Goal: Communication & Community: Answer question/provide support

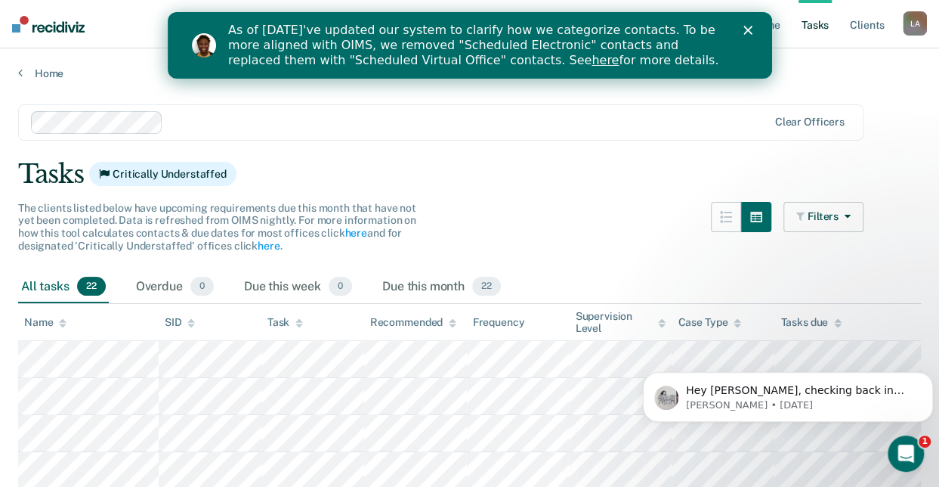
click at [750, 33] on polygon "Close" at bounding box center [747, 30] width 9 height 9
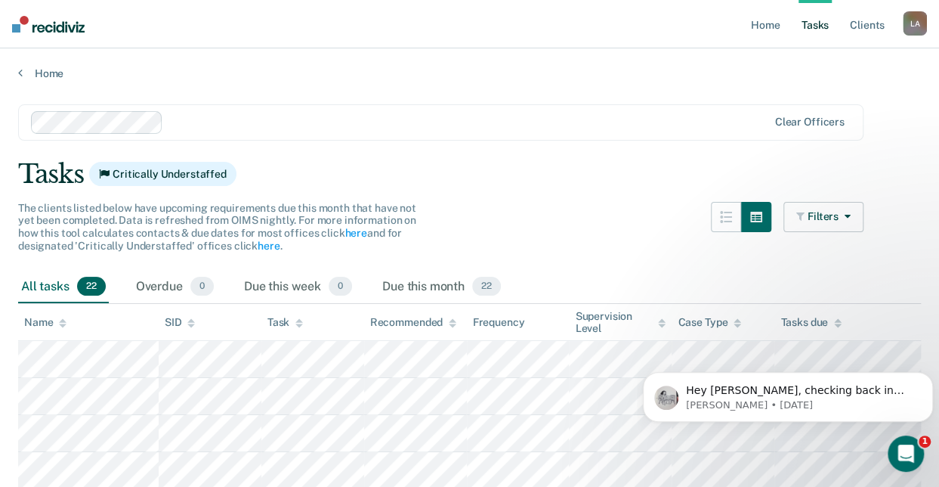
scroll to position [201, 0]
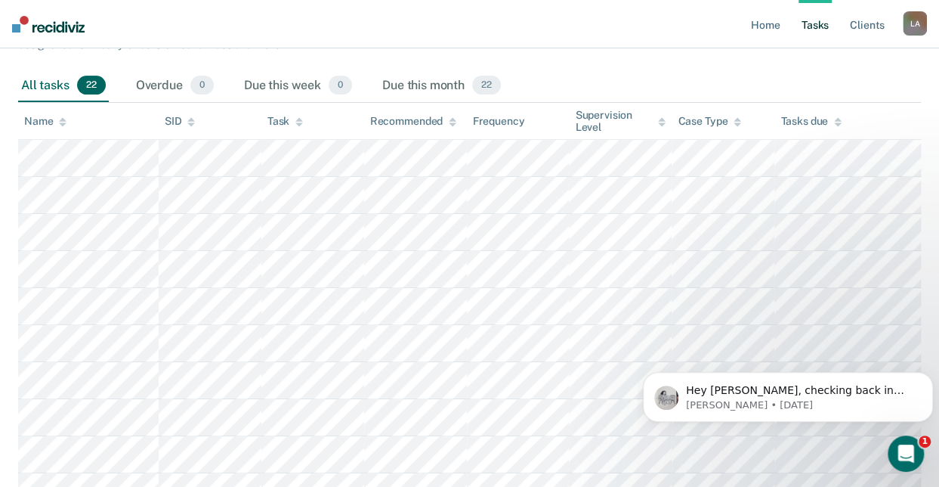
click at [842, 124] on icon at bounding box center [838, 122] width 8 height 10
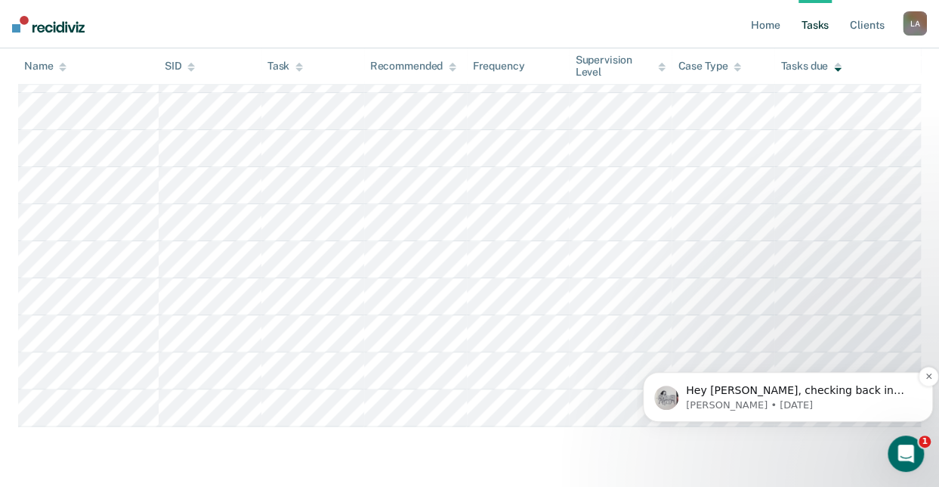
scroll to position [812, 0]
drag, startPoint x: 3, startPoint y: 326, endPoint x: 113, endPoint y: 431, distance: 151.8
drag, startPoint x: 172, startPoint y: 469, endPoint x: 169, endPoint y: 460, distance: 9.1
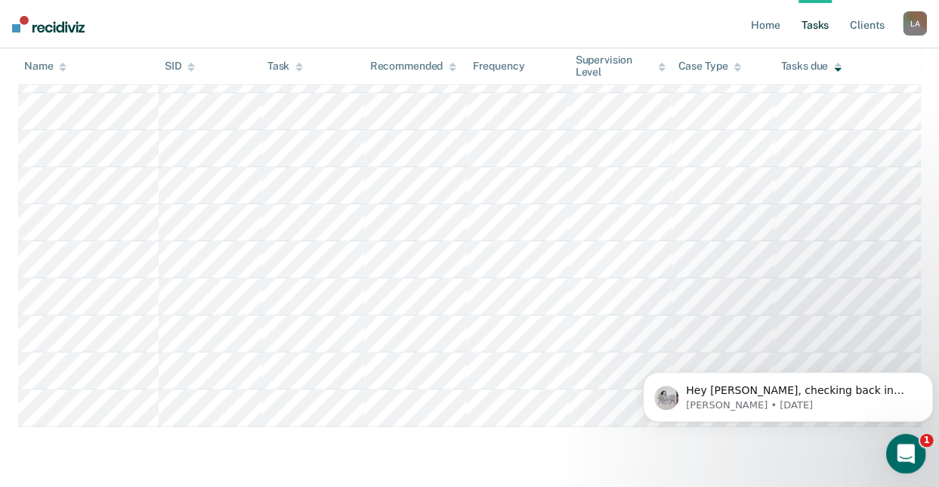
click at [896, 456] on icon "Open Intercom Messenger" at bounding box center [904, 451] width 25 height 25
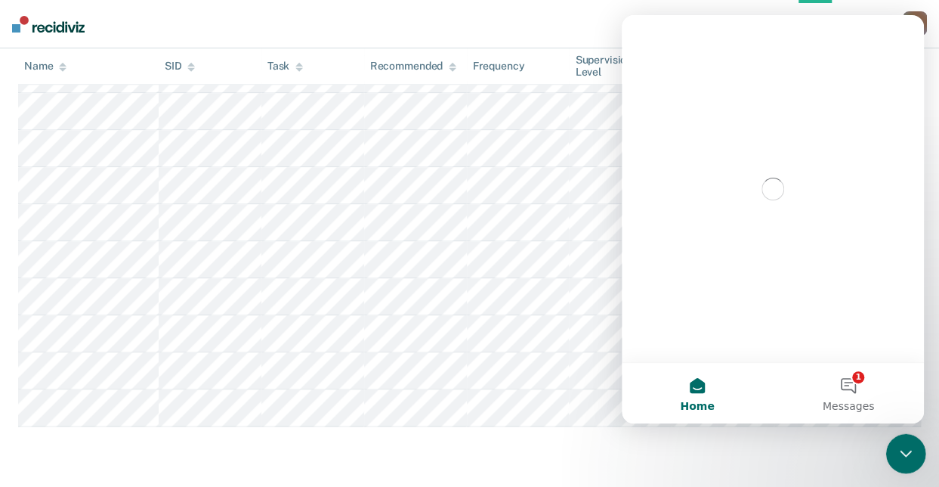
scroll to position [0, 0]
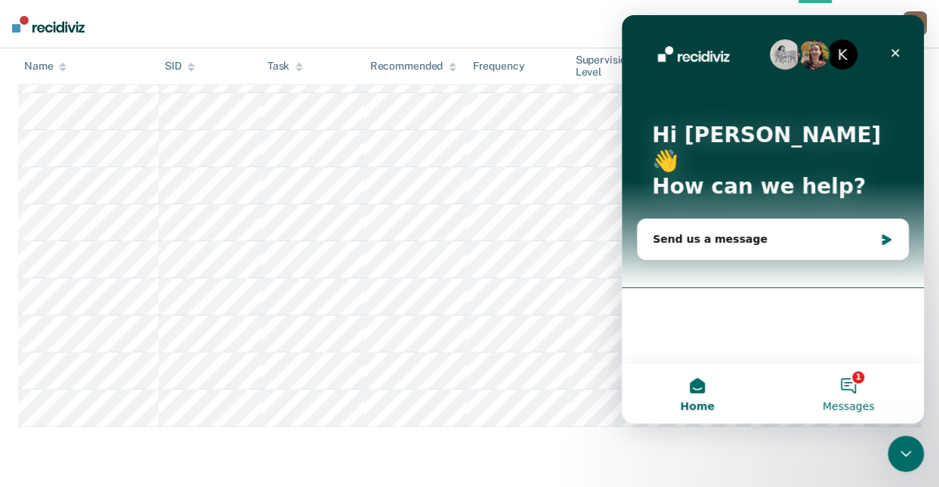
click at [854, 384] on button "1 Messages" at bounding box center [848, 393] width 151 height 60
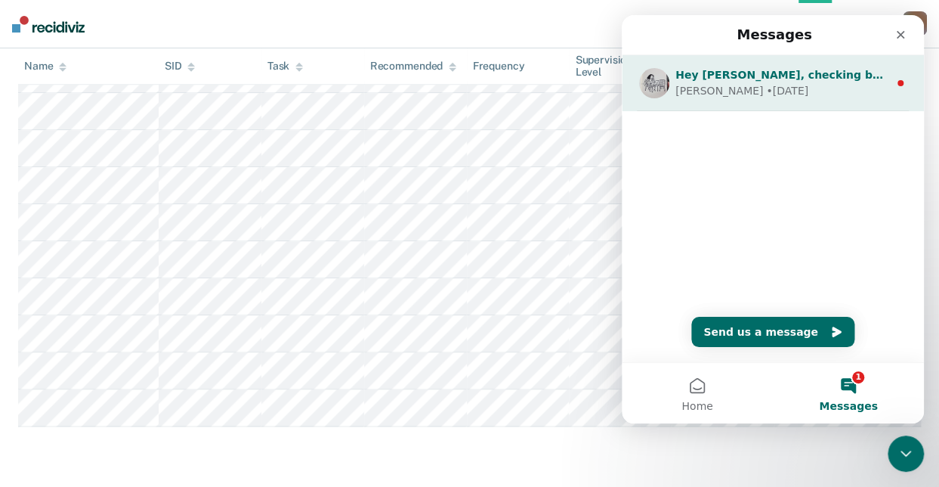
click at [832, 85] on div "[PERSON_NAME] • [DATE]" at bounding box center [782, 91] width 213 height 16
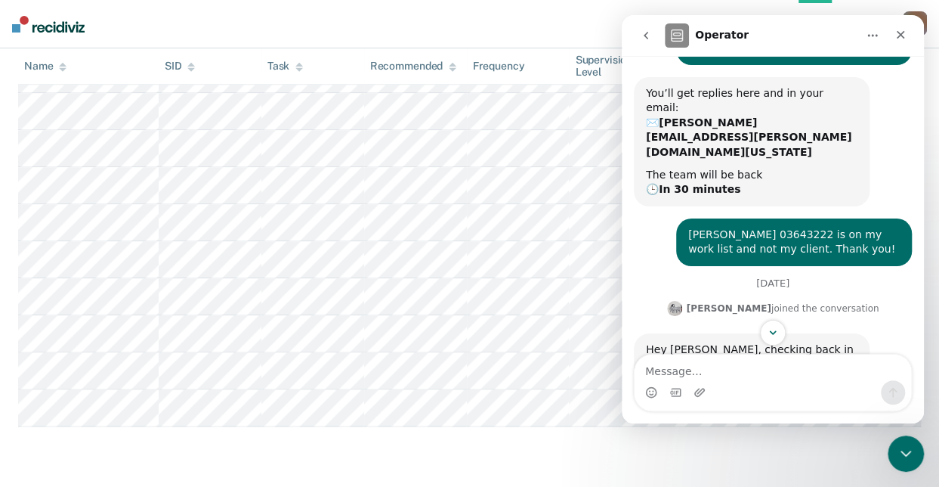
scroll to position [178, 0]
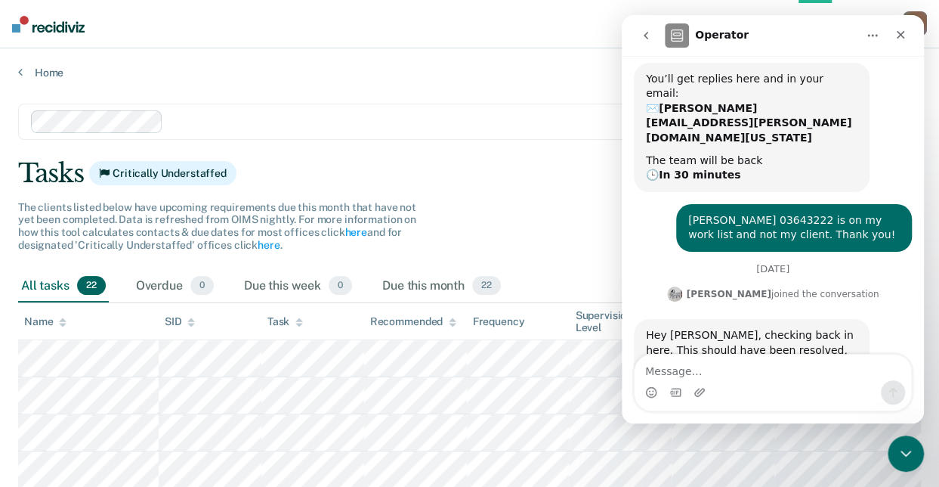
scroll to position [0, 0]
click at [503, 163] on div "Tasks Critically Understaffed" at bounding box center [469, 174] width 903 height 31
click at [642, 39] on icon "go back" at bounding box center [646, 35] width 12 height 12
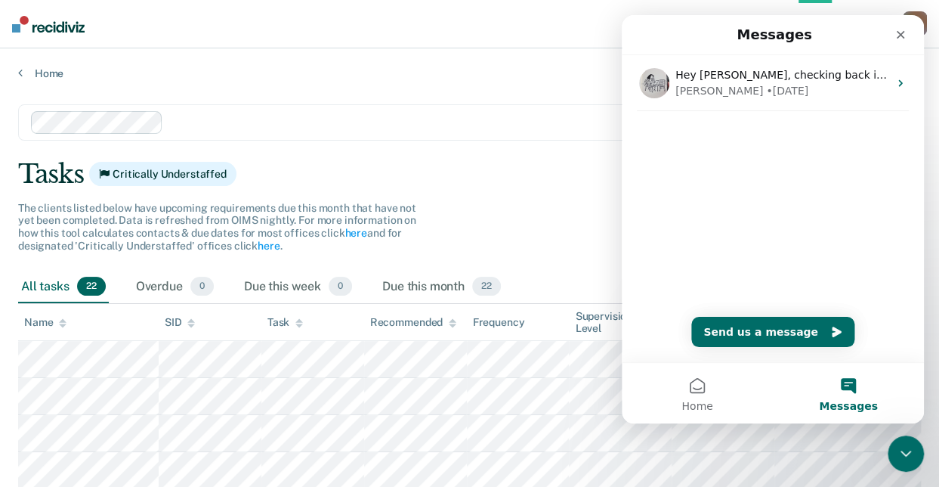
click at [526, 179] on div "Tasks Critically Understaffed" at bounding box center [469, 174] width 903 height 31
click at [896, 32] on div "Close" at bounding box center [900, 34] width 27 height 27
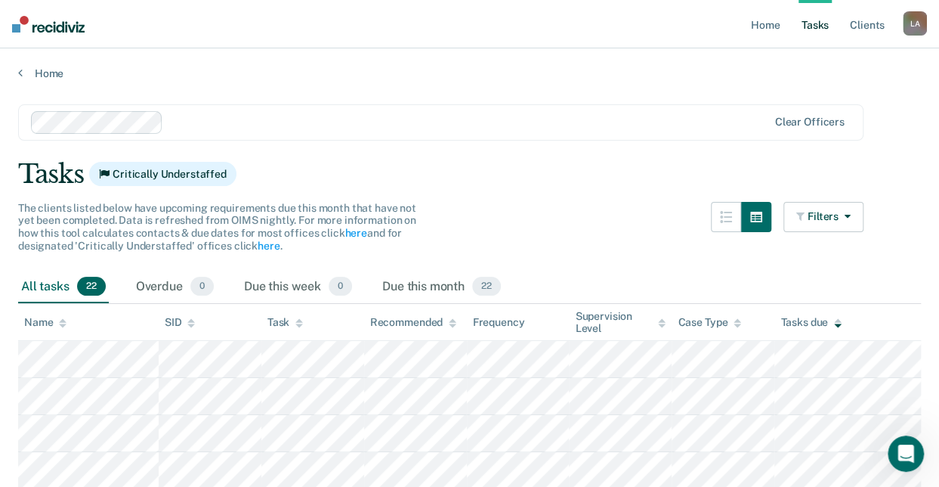
click at [570, 248] on div "The clients listed below have upcoming requirements due this month that have no…" at bounding box center [441, 236] width 846 height 69
click at [14, 73] on div "Home" at bounding box center [469, 64] width 939 height 32
click at [23, 76] on link "Home" at bounding box center [469, 74] width 903 height 14
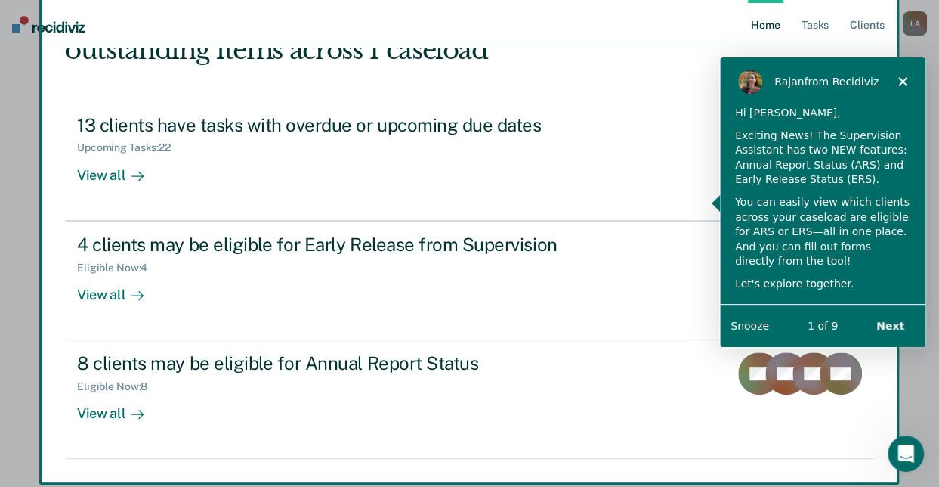
scroll to position [154, 0]
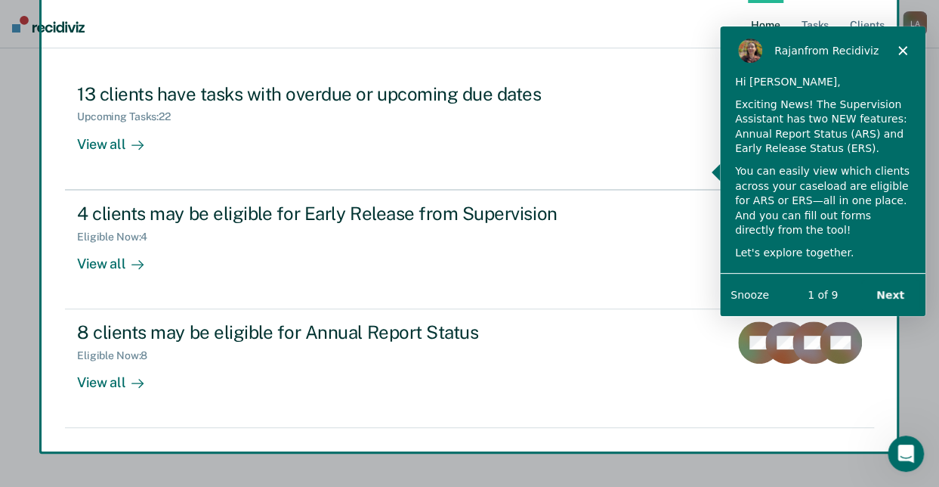
click at [129, 258] on div "Product tour overlay" at bounding box center [469, 243] width 939 height 487
click at [85, 259] on div "Product tour overlay" at bounding box center [469, 243] width 939 height 487
click at [408, 299] on div "Product tour overlay" at bounding box center [469, 243] width 939 height 487
click at [900, 51] on polygon "Close" at bounding box center [902, 49] width 9 height 9
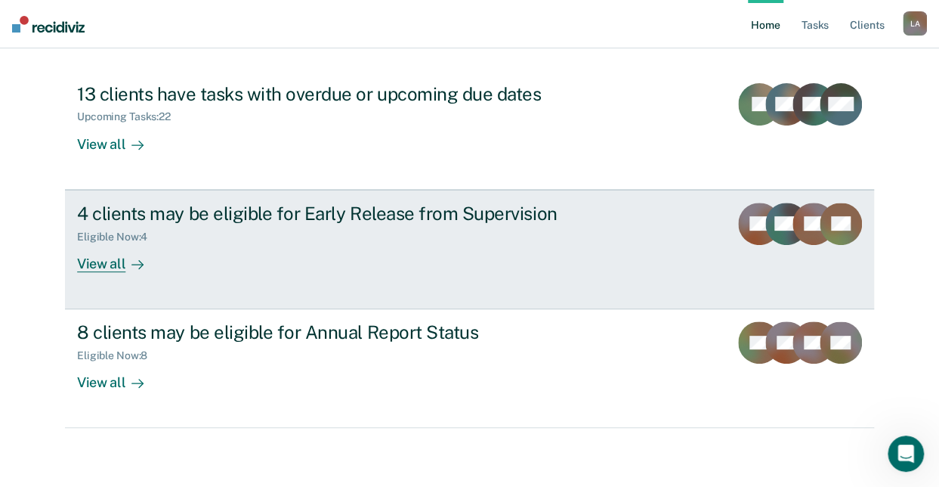
click at [747, 244] on div "SB" at bounding box center [759, 238] width 42 height 70
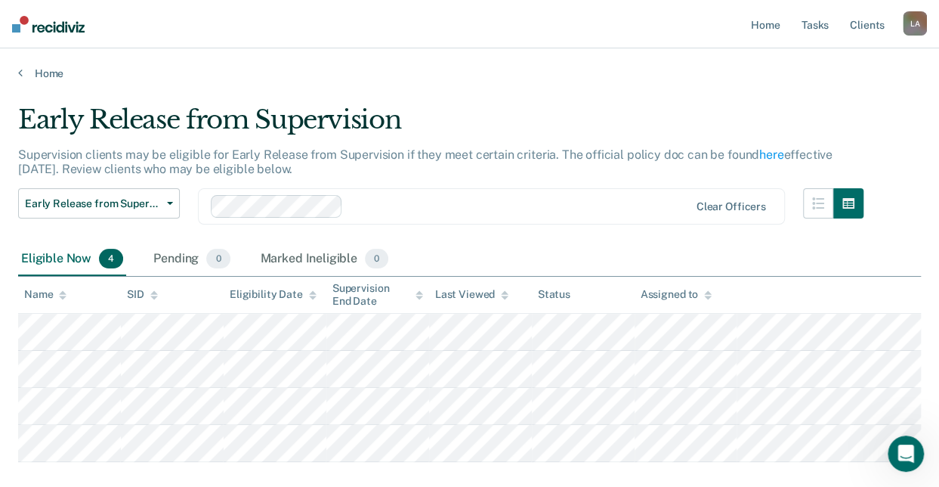
scroll to position [83, 0]
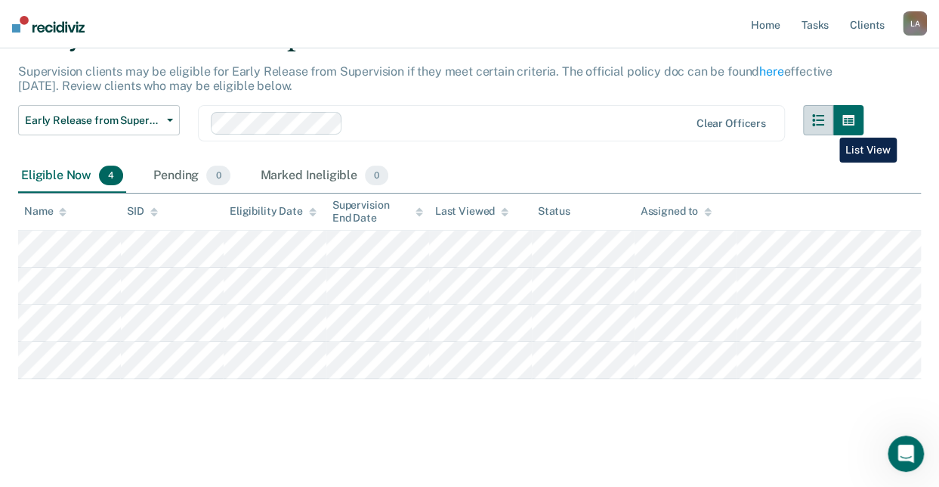
click at [824, 125] on icon "button" at bounding box center [818, 120] width 12 height 12
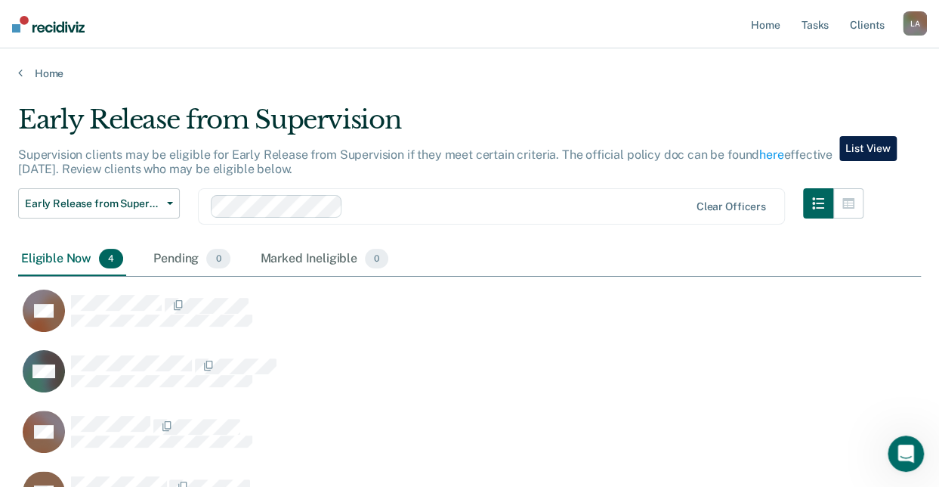
scroll to position [410, 891]
click at [820, 22] on link "Tasks" at bounding box center [815, 24] width 33 height 48
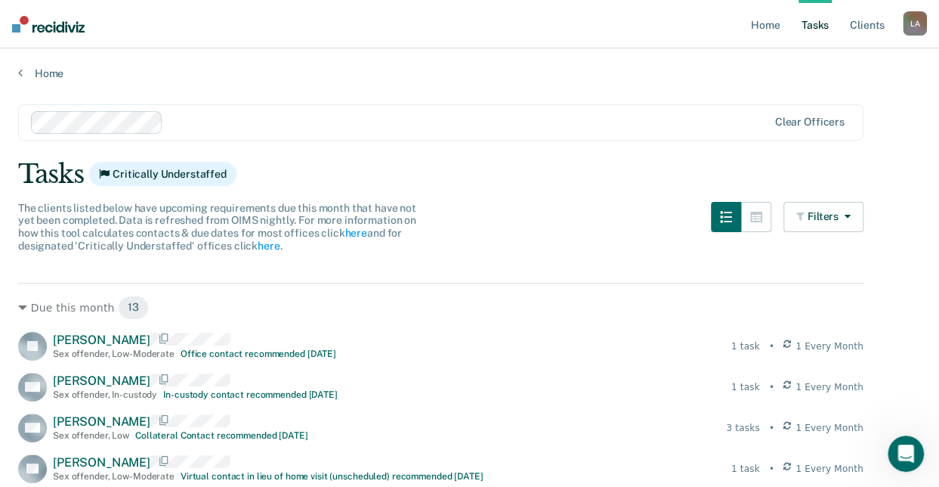
click at [818, 21] on link "Tasks" at bounding box center [815, 24] width 33 height 48
click at [867, 20] on link "Client s" at bounding box center [867, 24] width 41 height 48
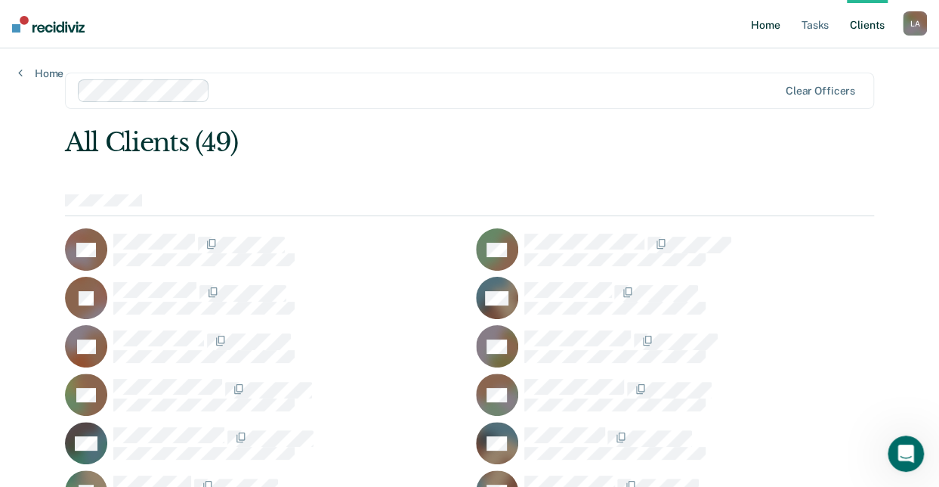
click at [760, 26] on link "Home" at bounding box center [765, 24] width 35 height 48
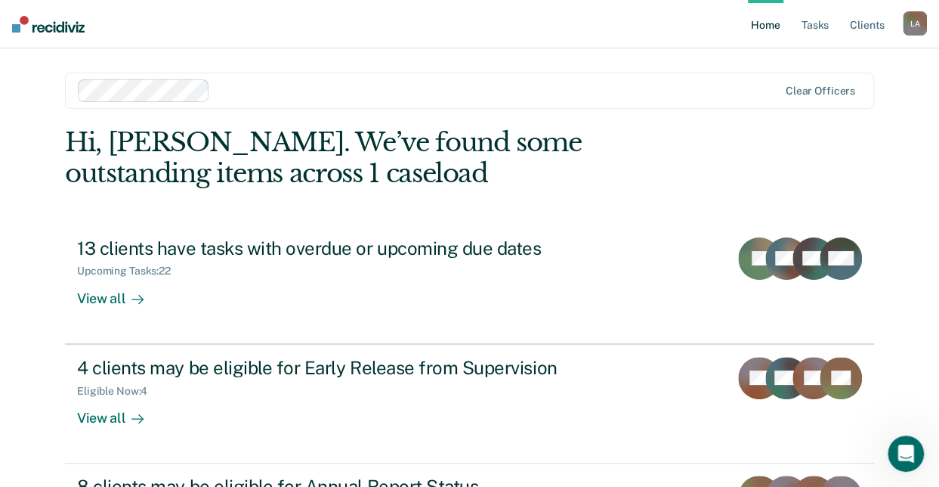
click at [758, 26] on link "Home" at bounding box center [765, 24] width 35 height 48
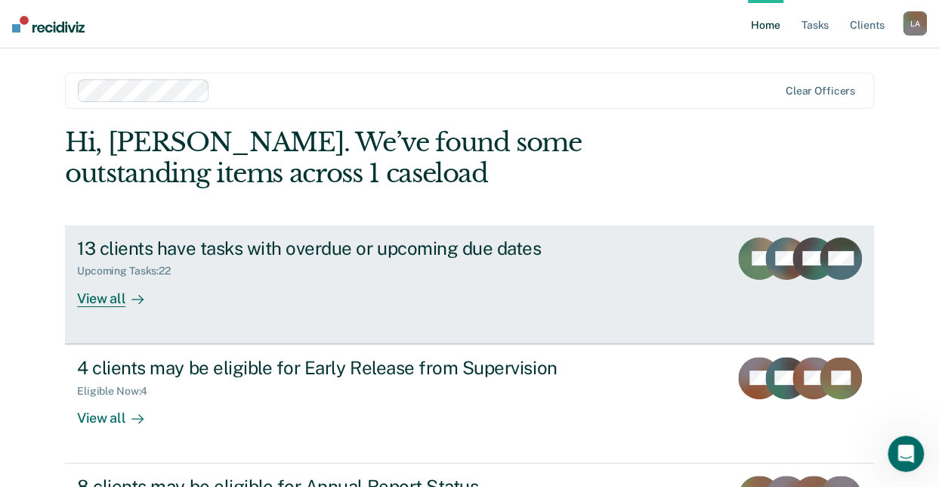
click at [117, 294] on div "View all" at bounding box center [119, 291] width 85 height 29
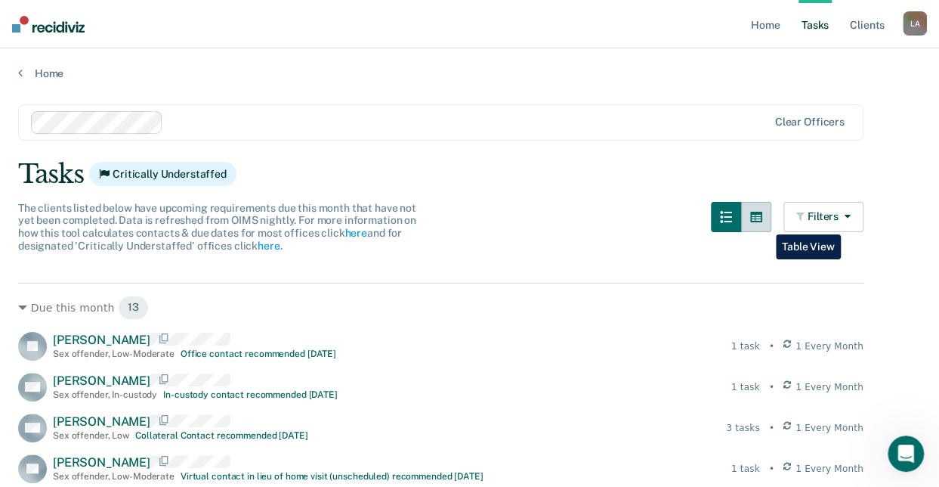
click at [765, 223] on button "button" at bounding box center [756, 217] width 30 height 30
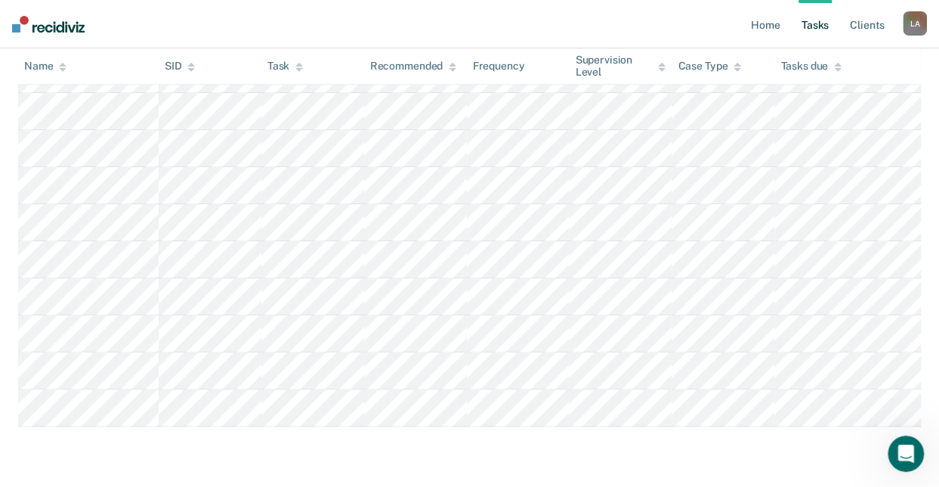
scroll to position [812, 0]
click at [892, 447] on div "Open Intercom Messenger" at bounding box center [904, 451] width 50 height 50
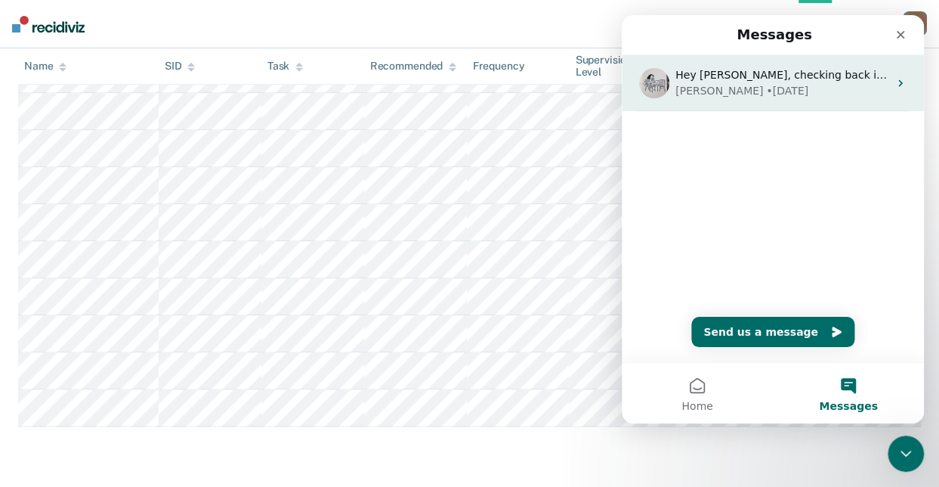
click at [884, 83] on div "Hey [PERSON_NAME], checking back in here. This should have been resolved, pleas…" at bounding box center [773, 83] width 302 height 56
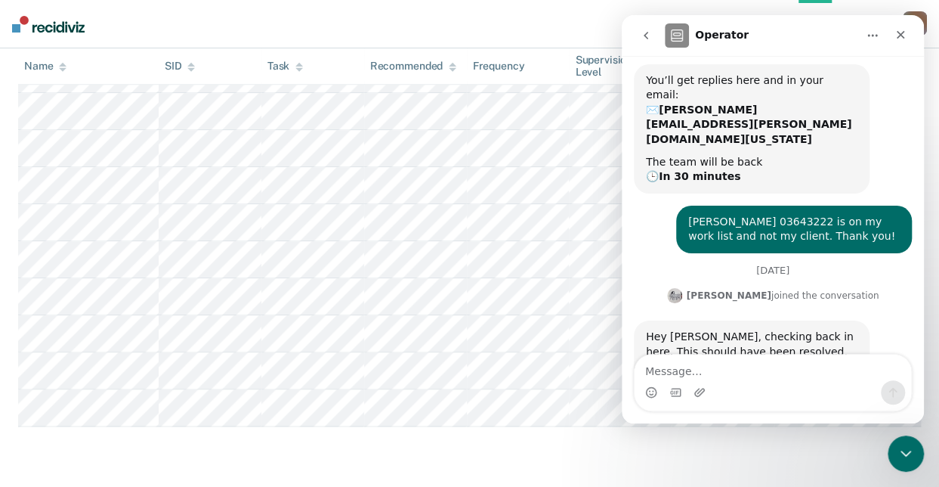
scroll to position [0, 0]
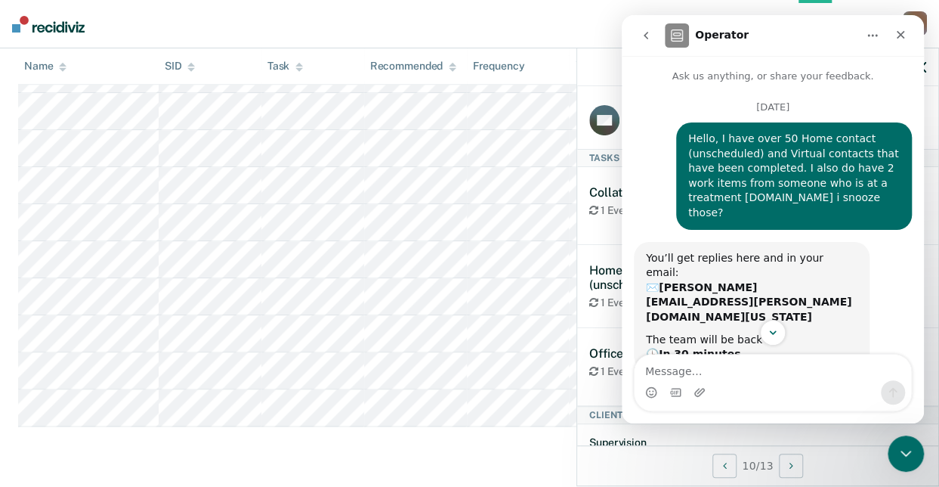
click at [874, 37] on icon "Home" at bounding box center [873, 35] width 12 height 12
click at [902, 22] on div "Close" at bounding box center [900, 34] width 27 height 27
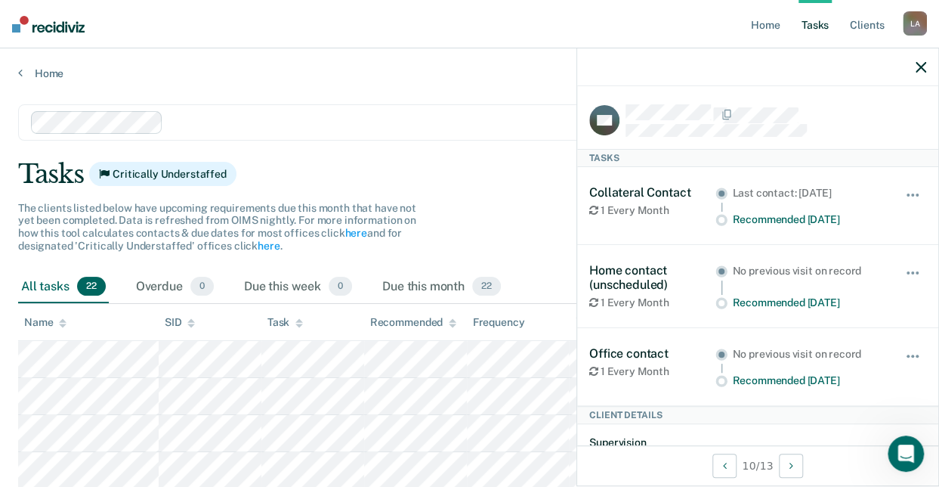
click at [920, 64] on icon "button" at bounding box center [921, 67] width 11 height 11
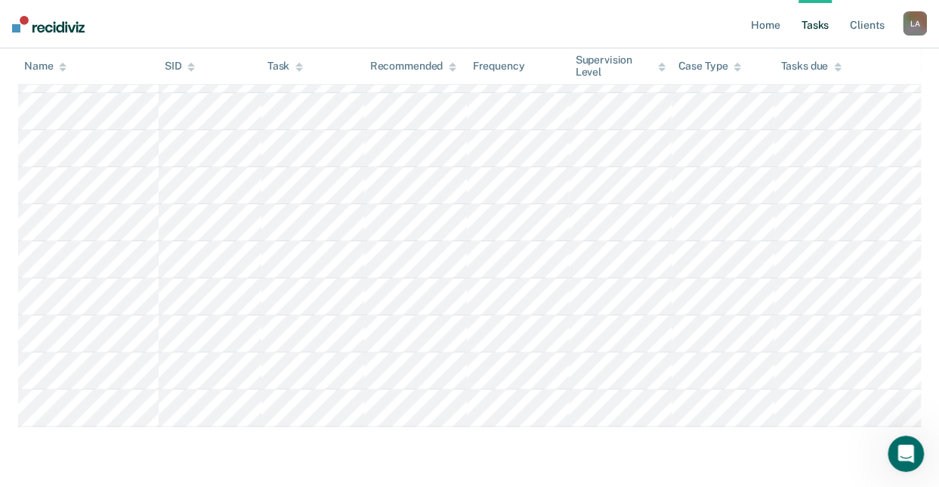
scroll to position [812, 0]
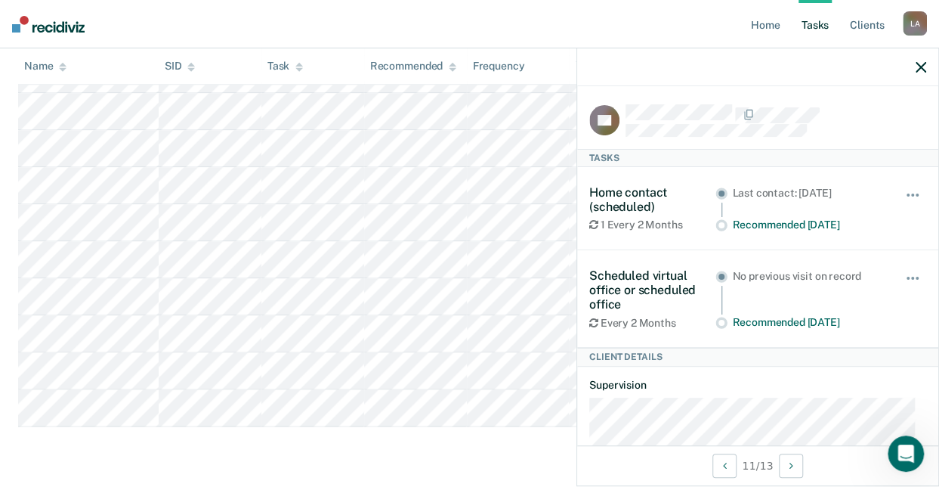
click at [922, 63] on icon "button" at bounding box center [921, 67] width 11 height 11
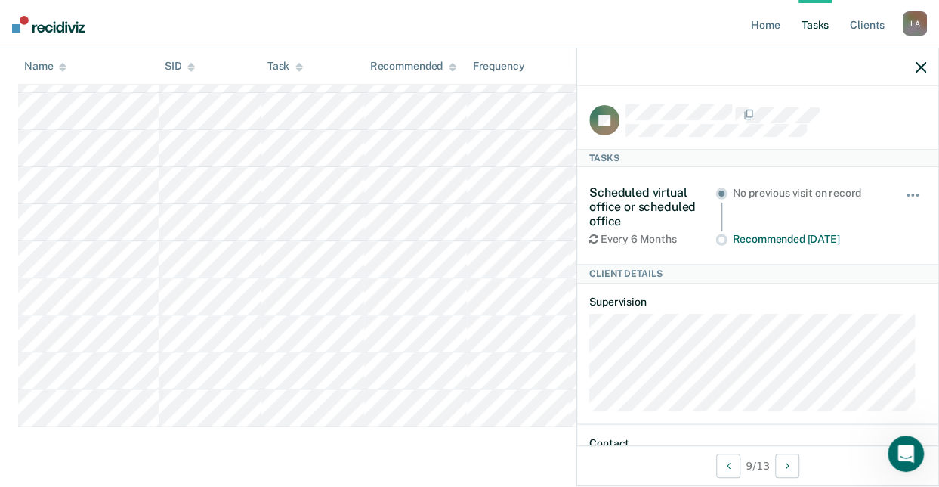
scroll to position [611, 0]
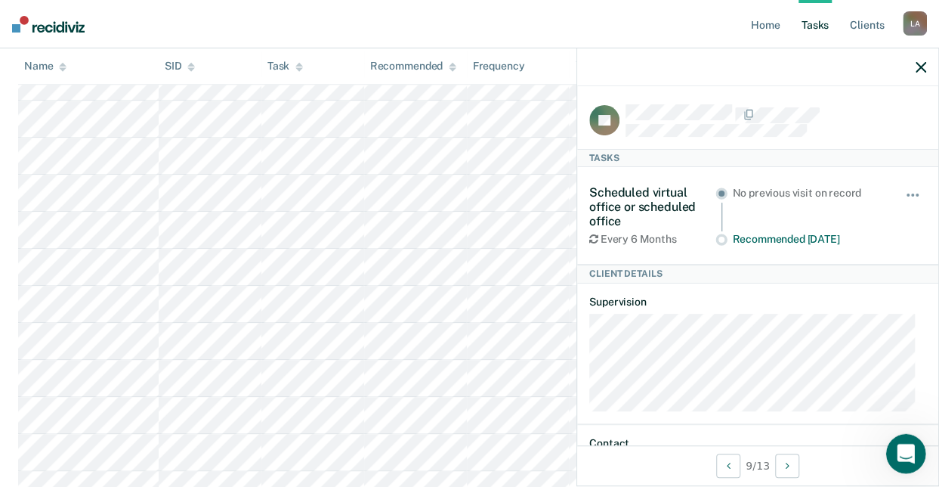
click at [902, 456] on icon "Open Intercom Messenger" at bounding box center [904, 451] width 25 height 25
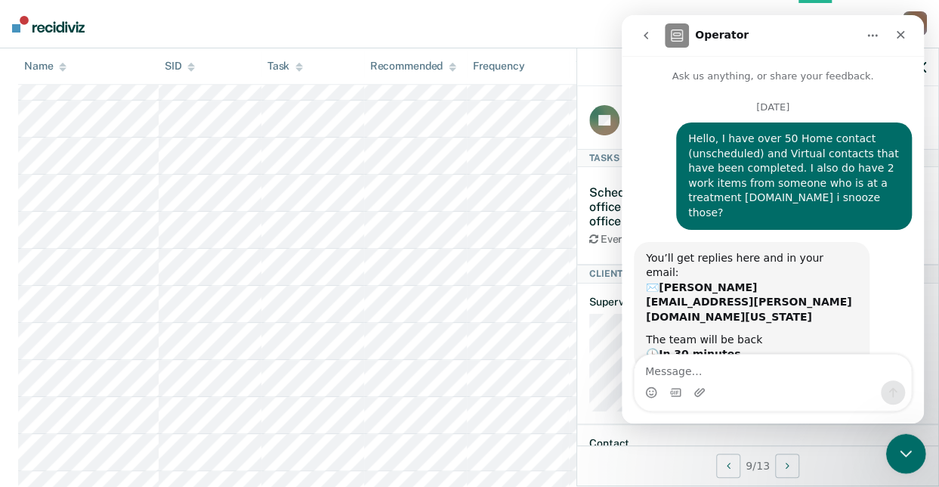
scroll to position [178, 0]
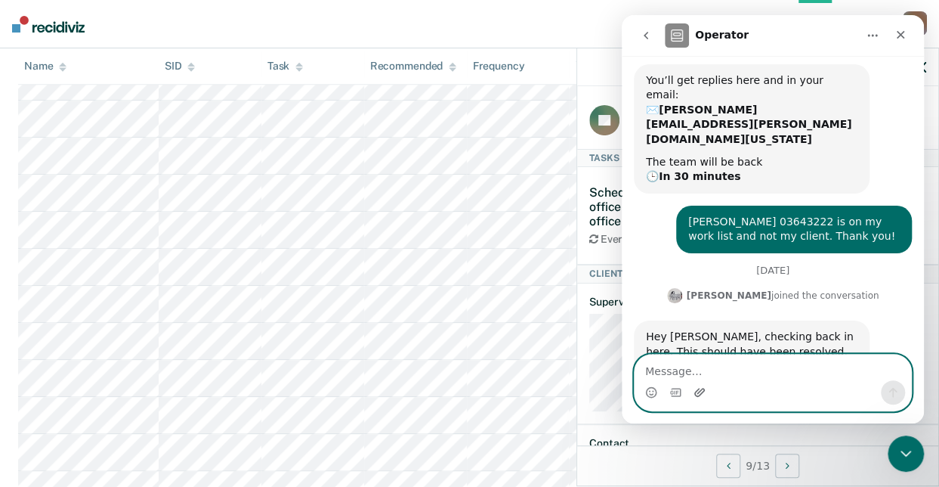
click at [699, 391] on icon "Upload attachment" at bounding box center [700, 392] width 11 height 8
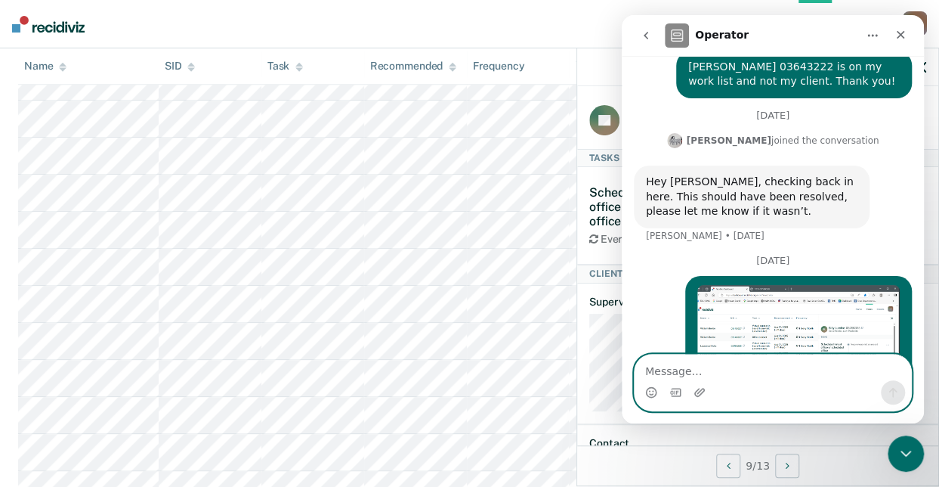
scroll to position [357, 0]
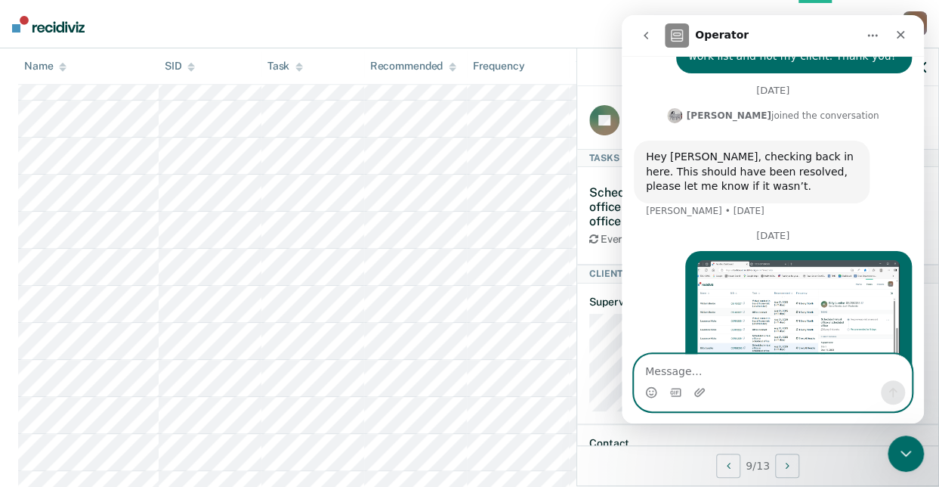
click at [680, 368] on textarea "Message…" at bounding box center [773, 367] width 277 height 26
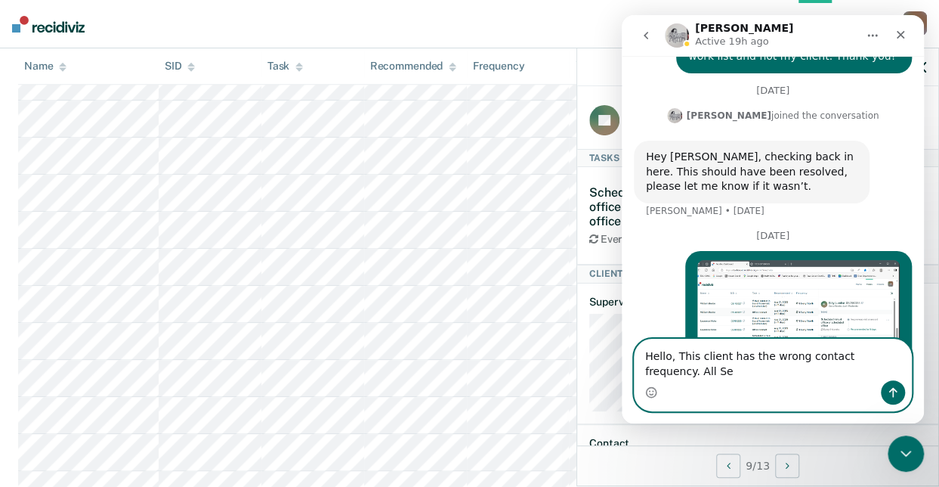
scroll to position [373, 0]
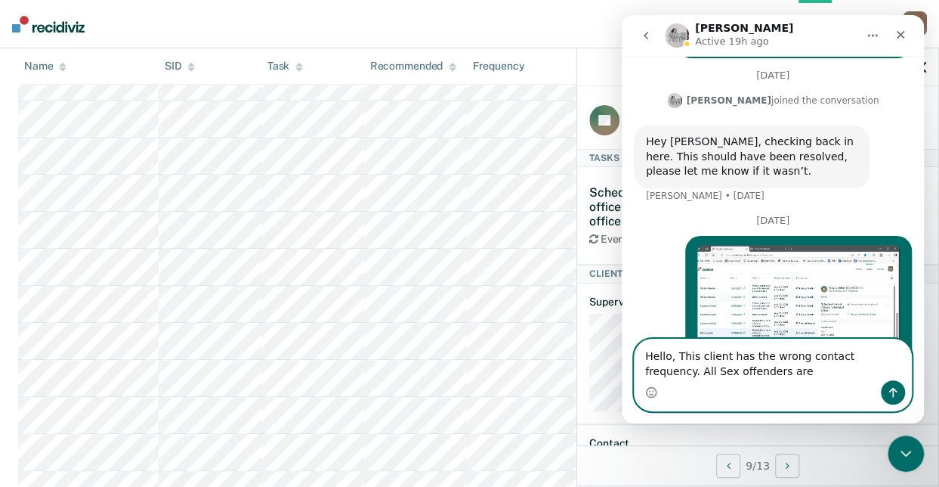
click at [660, 371] on textarea "Hello, This client has the wrong contact frequency. All Sex offenders are" at bounding box center [773, 359] width 277 height 41
click at [744, 380] on textarea "Hello, This client has the wrong contact frequency. All Sex offenders are" at bounding box center [773, 359] width 277 height 41
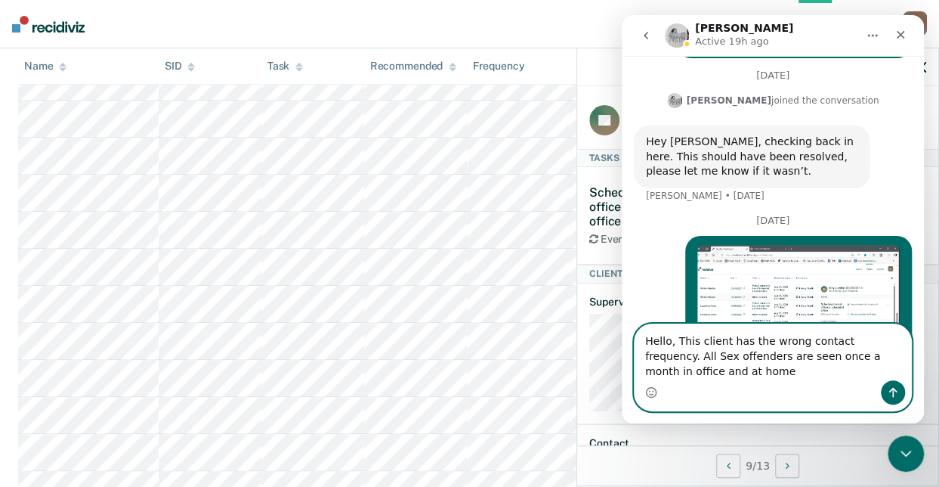
scroll to position [388, 0]
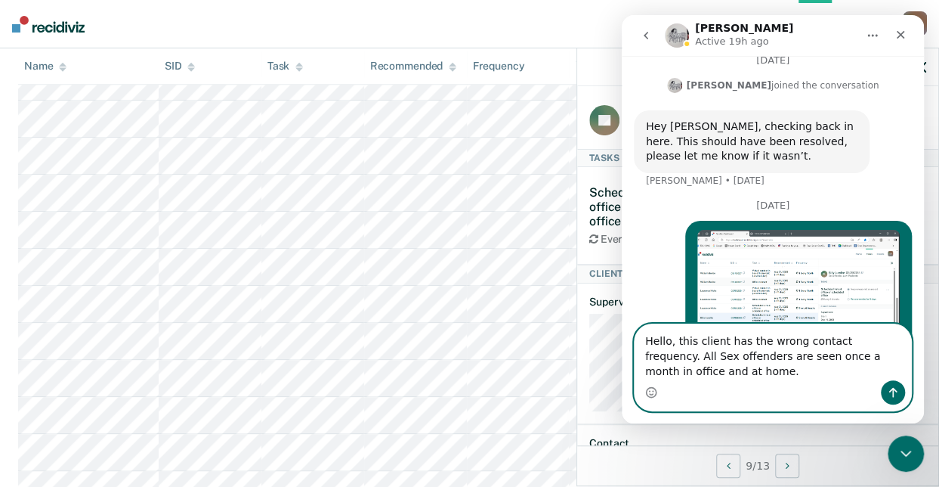
click at [710, 367] on textarea "Hello, this client has the wrong contact frequency. All Sex offenders are seen …" at bounding box center [773, 352] width 277 height 56
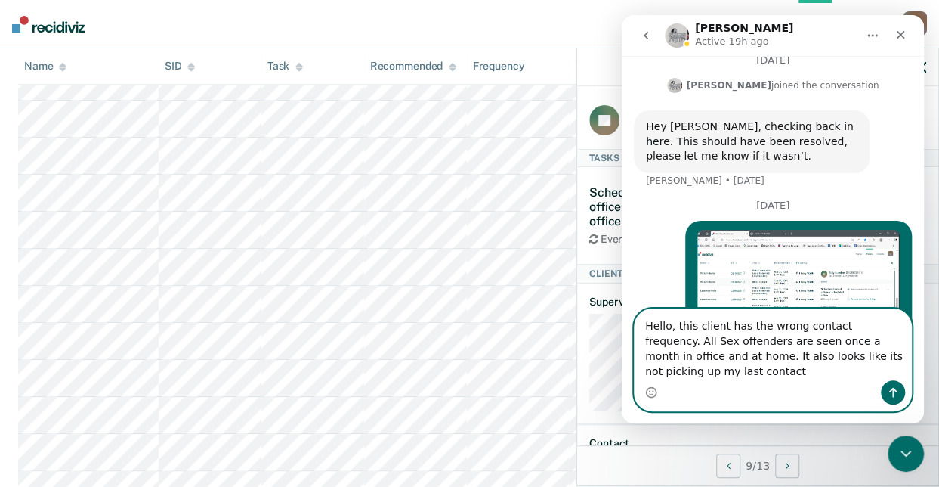
scroll to position [403, 0]
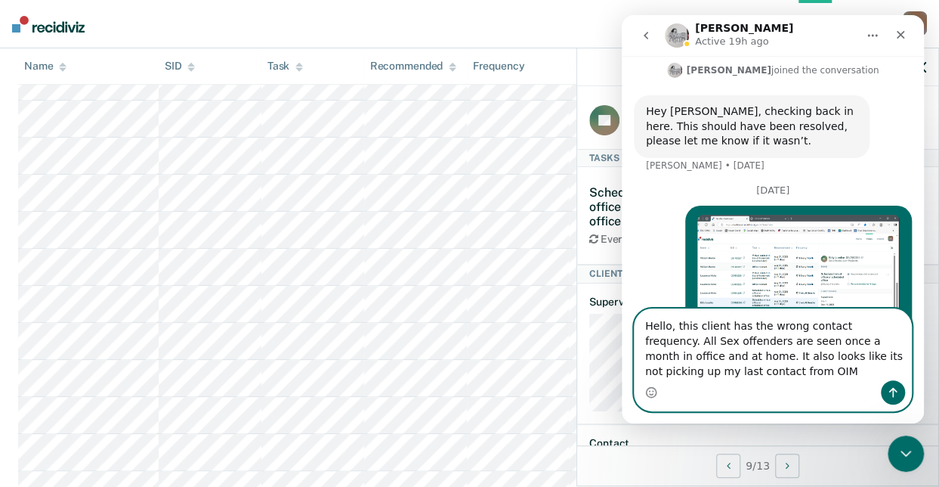
type textarea "Hello, this client has the wrong contact frequency. All Sex offenders are seen …"
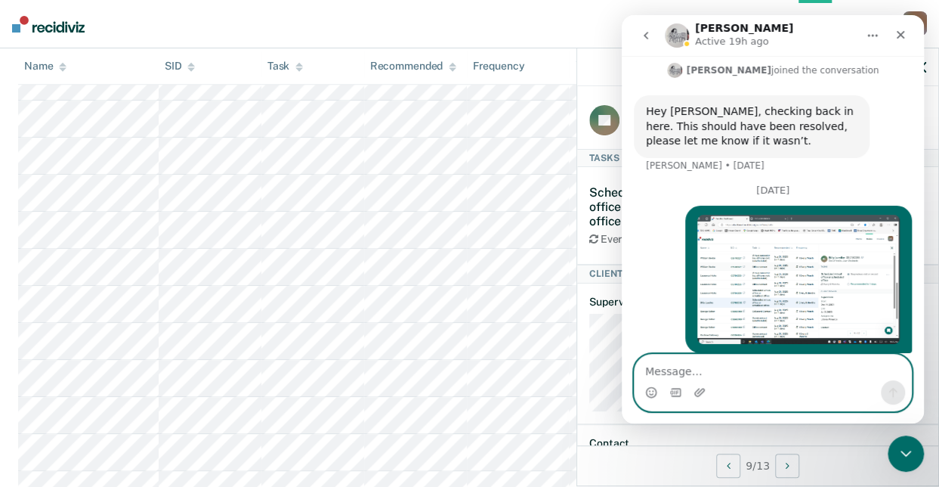
scroll to position [451, 0]
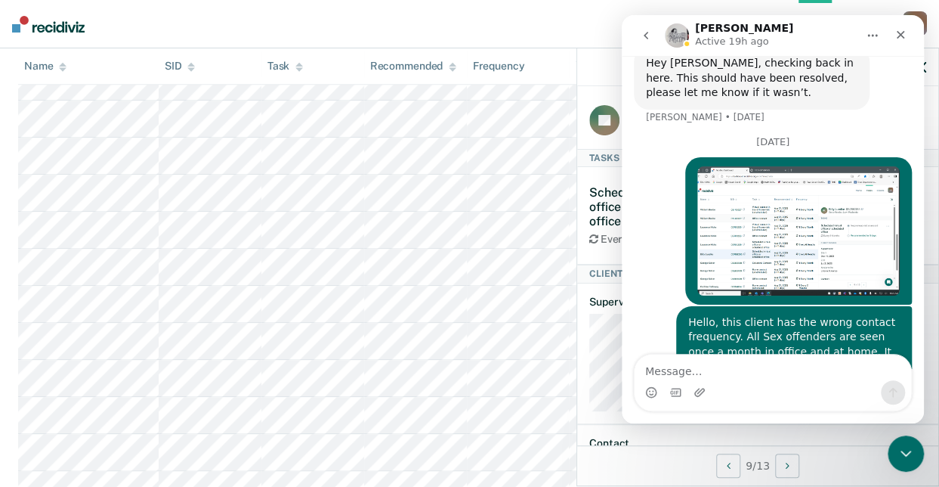
click at [695, 400] on div "Intercom messenger" at bounding box center [700, 392] width 12 height 24
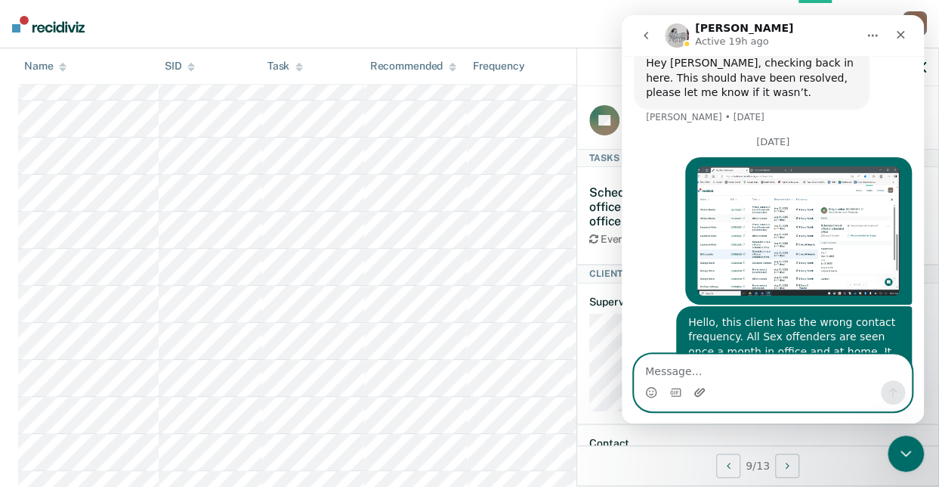
click at [703, 395] on icon "Upload attachment" at bounding box center [700, 392] width 12 height 12
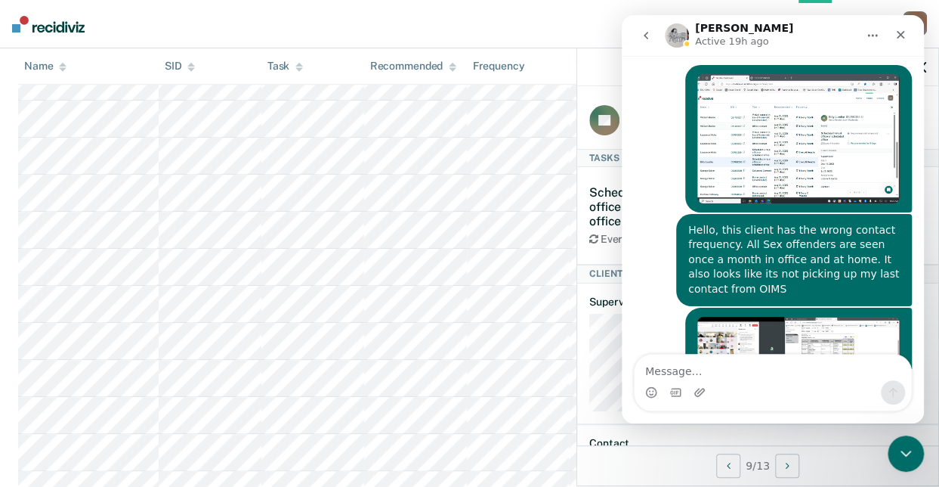
click at [431, 35] on nav "Home Tasks Client s [PERSON_NAME] L A Profile How it works Log Out" at bounding box center [469, 24] width 939 height 48
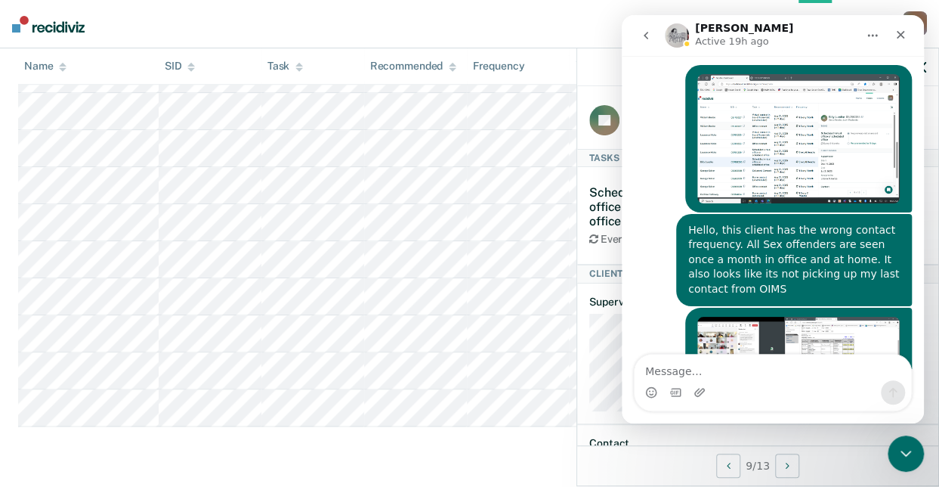
scroll to position [812, 0]
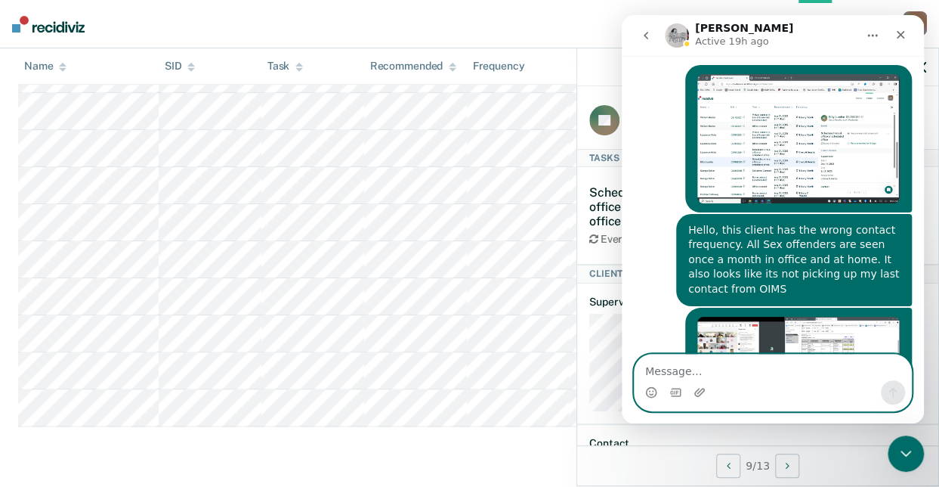
click at [683, 372] on textarea "Message…" at bounding box center [773, 367] width 277 height 26
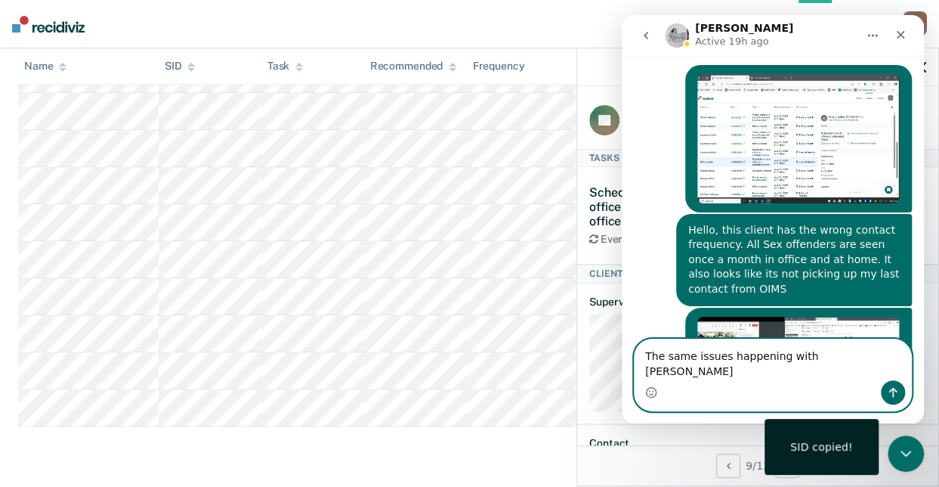
click at [873, 370] on textarea "The same issues happening with [PERSON_NAME]" at bounding box center [773, 359] width 277 height 41
paste textarea "07410272"
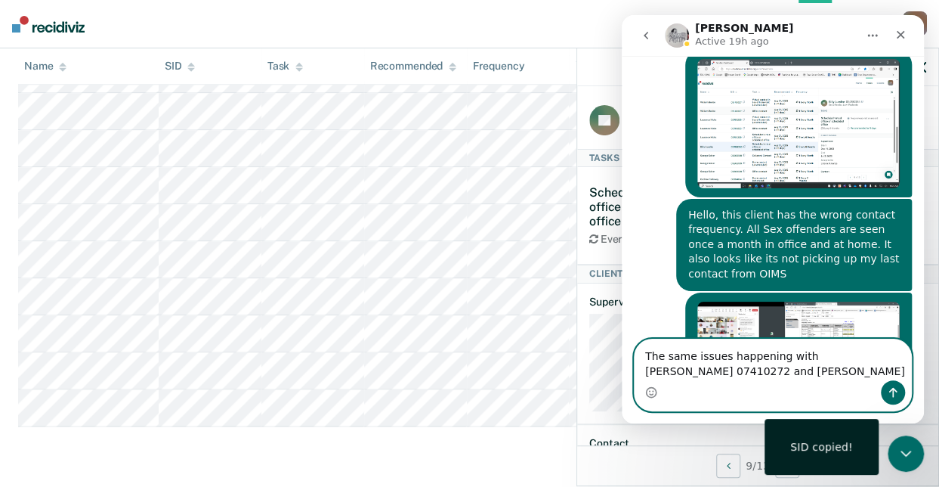
click at [775, 374] on textarea "The same issues happening with [PERSON_NAME] 07410272 and [PERSON_NAME]" at bounding box center [773, 359] width 277 height 41
paste textarea "08681887"
type textarea "The same issues happening with [PERSON_NAME] 07410272 and [PERSON_NAME] 08681887"
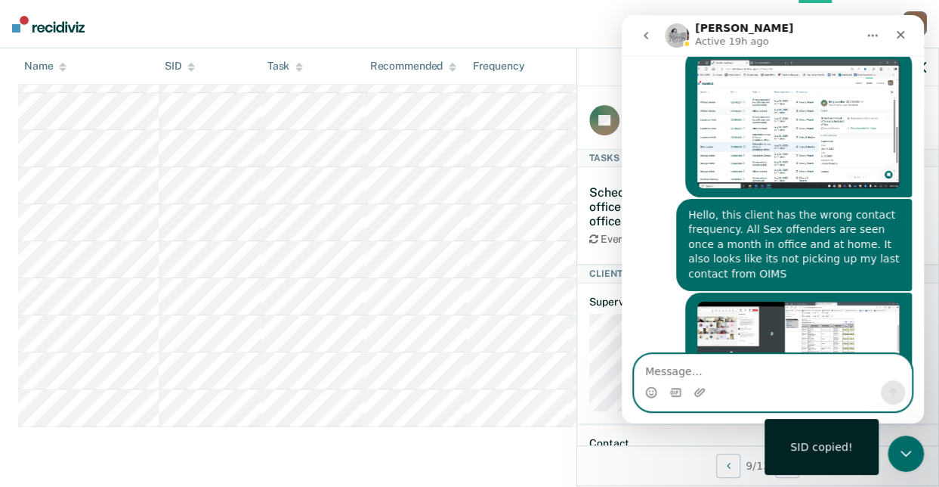
scroll to position [592, 0]
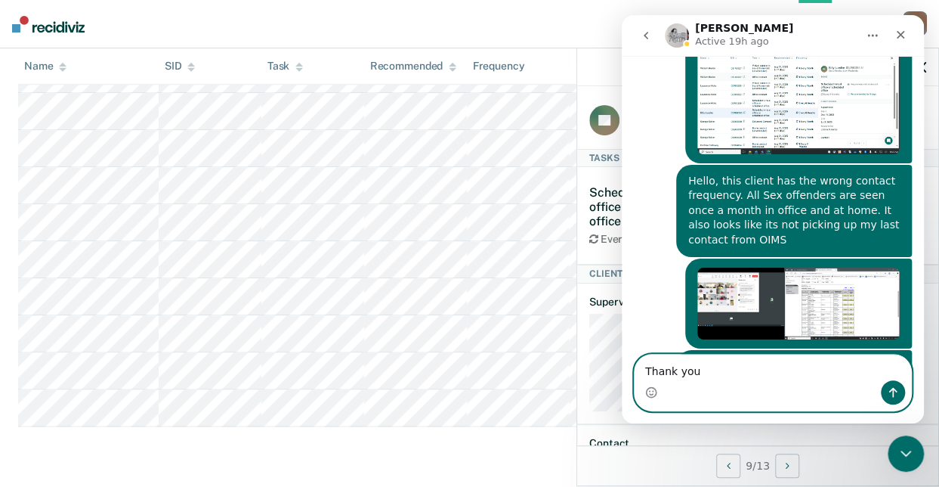
type textarea "Thank you!"
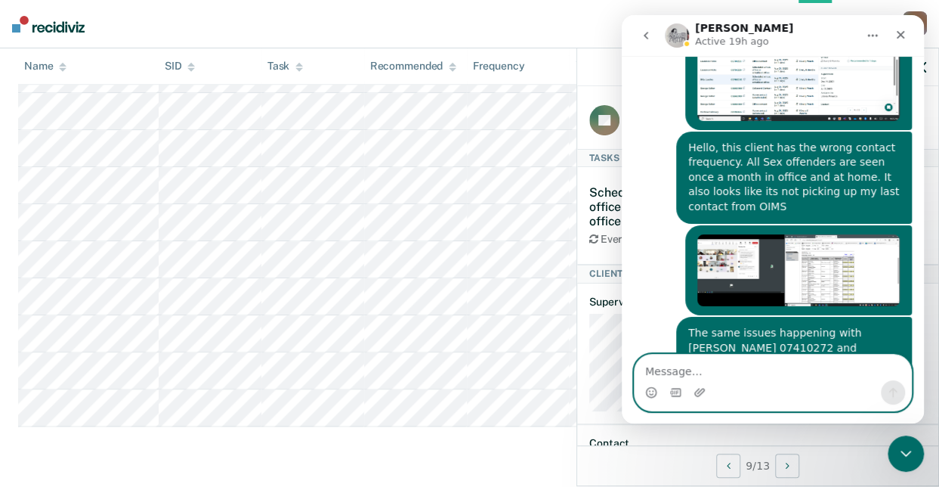
scroll to position [627, 0]
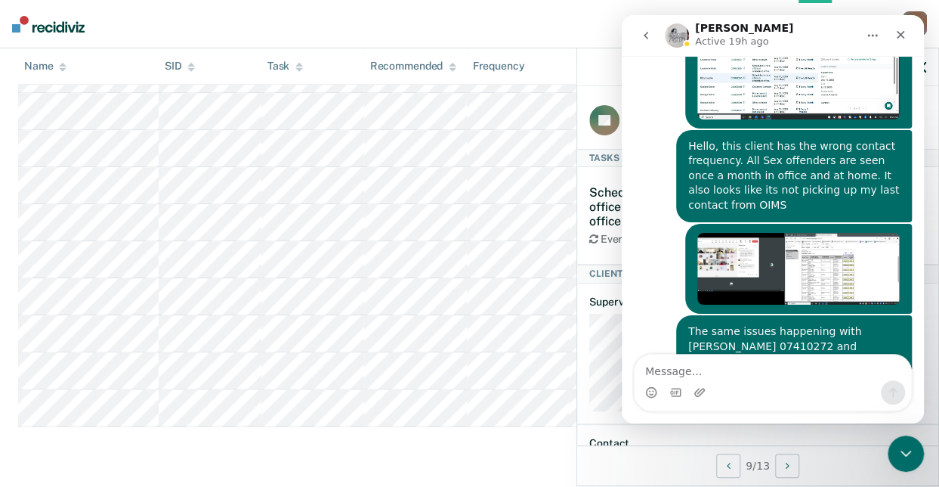
click at [648, 42] on button "go back" at bounding box center [646, 35] width 29 height 29
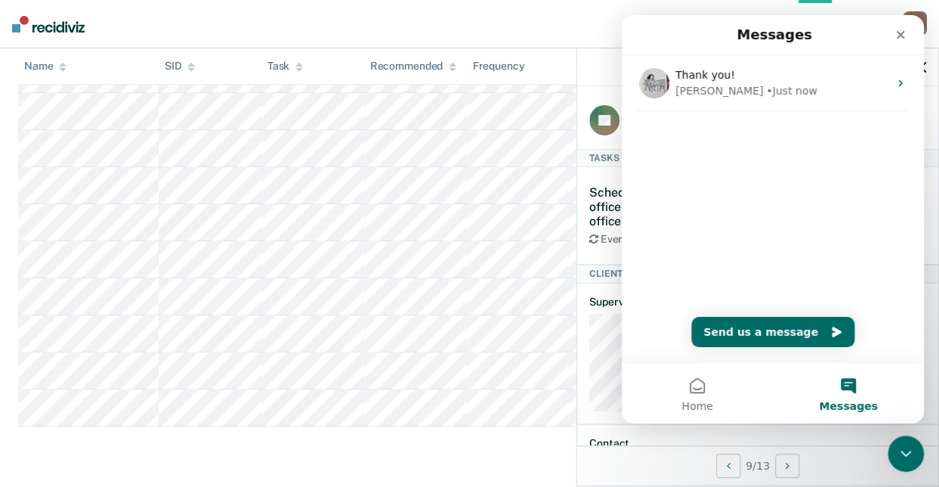
scroll to position [0, 0]
drag, startPoint x: 909, startPoint y: 38, endPoint x: 1532, endPoint y: 53, distance: 622.9
click at [909, 38] on div "Close" at bounding box center [900, 34] width 27 height 27
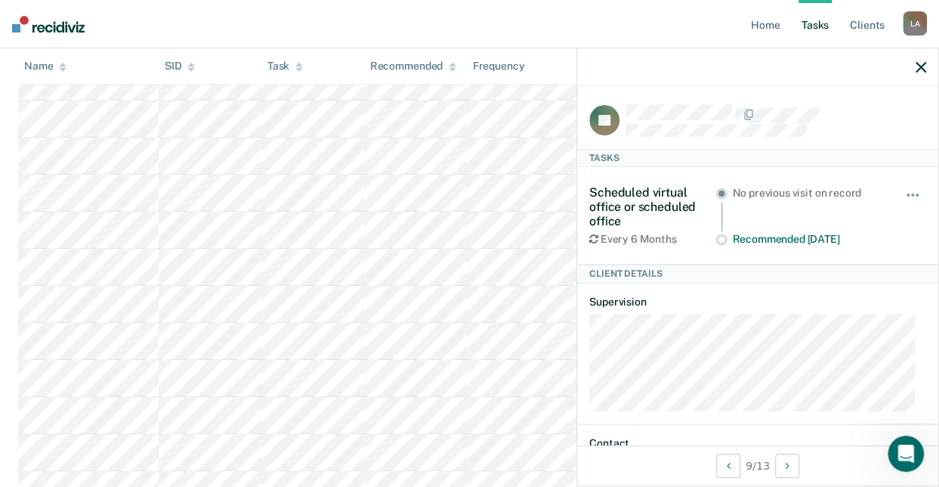
scroll to position [410, 0]
click at [901, 193] on button "button" at bounding box center [914, 202] width 26 height 24
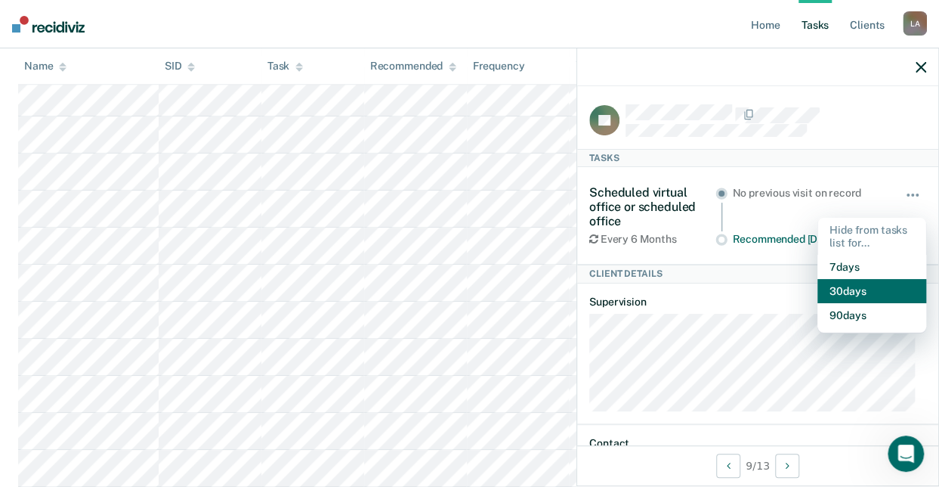
click at [858, 293] on button "30 days" at bounding box center [872, 291] width 109 height 24
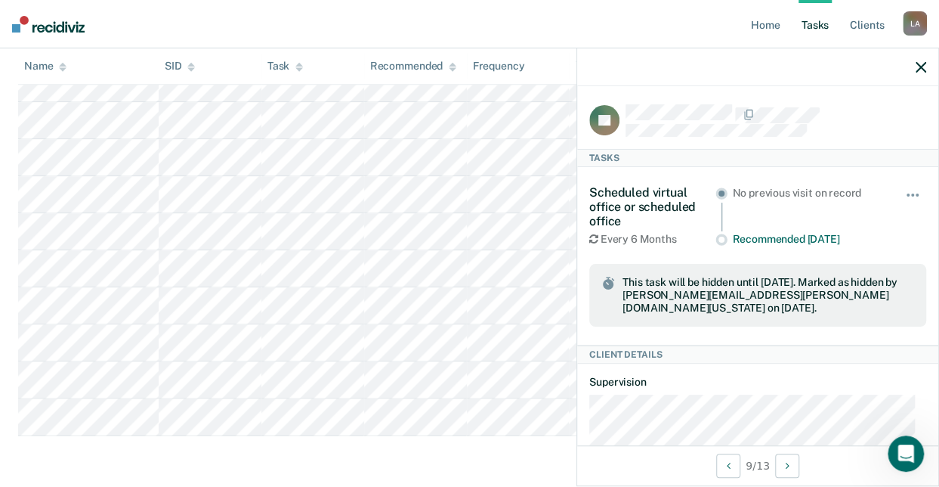
scroll to position [768, 0]
click at [927, 70] on div at bounding box center [757, 67] width 361 height 38
click at [913, 63] on div at bounding box center [757, 67] width 361 height 38
click at [920, 66] on icon "button" at bounding box center [921, 67] width 11 height 11
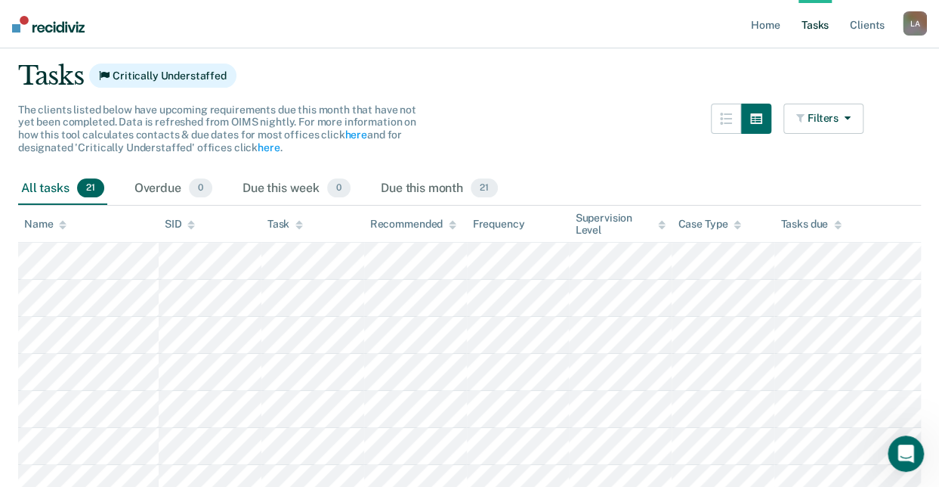
scroll to position [0, 0]
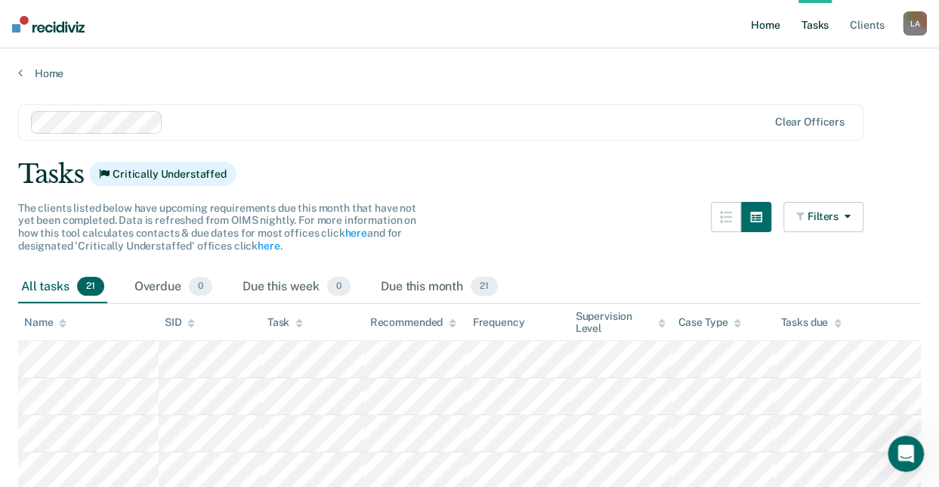
click at [763, 26] on link "Home" at bounding box center [765, 24] width 35 height 48
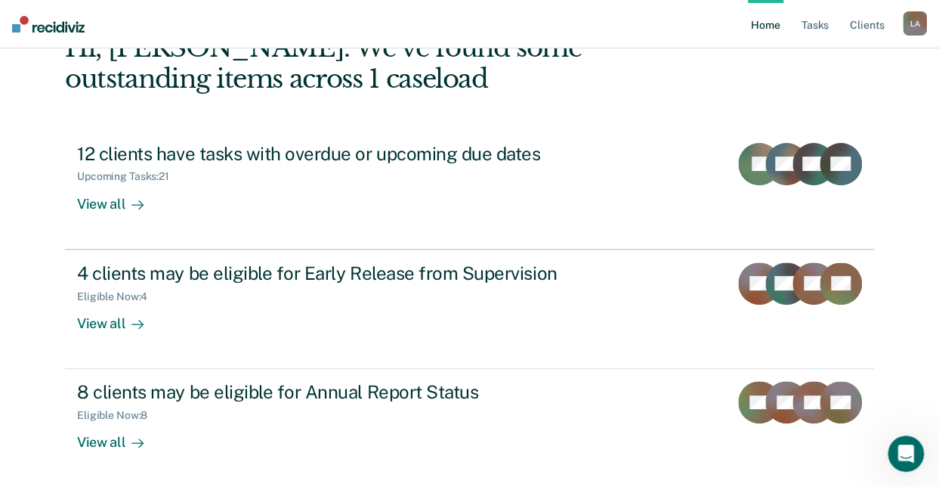
scroll to position [154, 0]
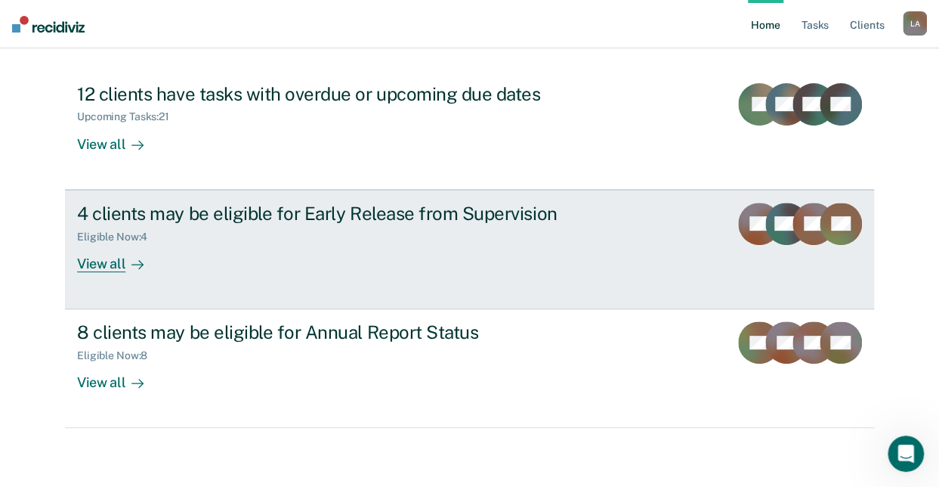
click at [101, 263] on div "View all" at bounding box center [119, 257] width 85 height 29
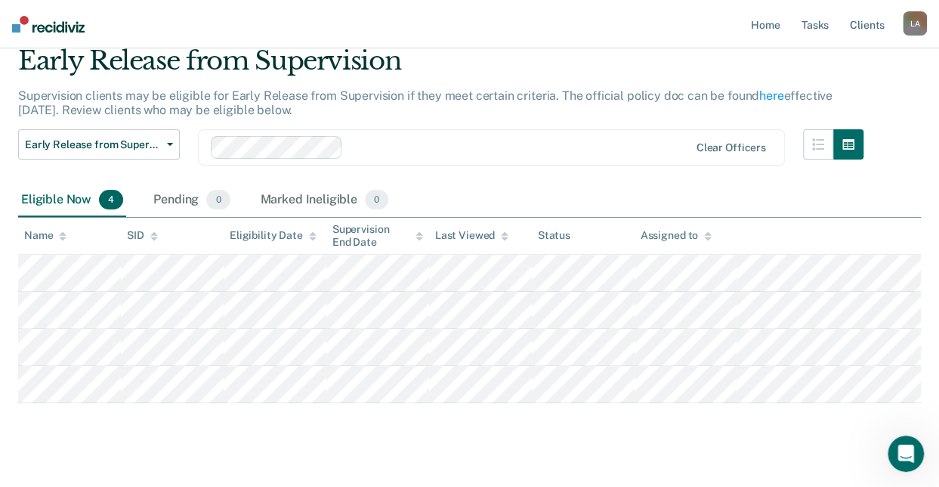
scroll to position [83, 0]
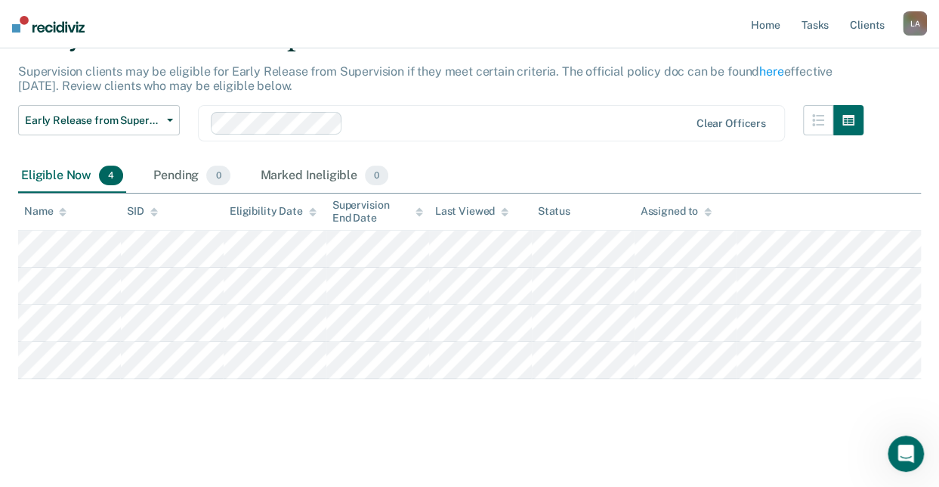
click at [622, 218] on table "Name [PERSON_NAME] Date Supervision End Date Last Viewed Status Assigned to" at bounding box center [469, 285] width 903 height 185
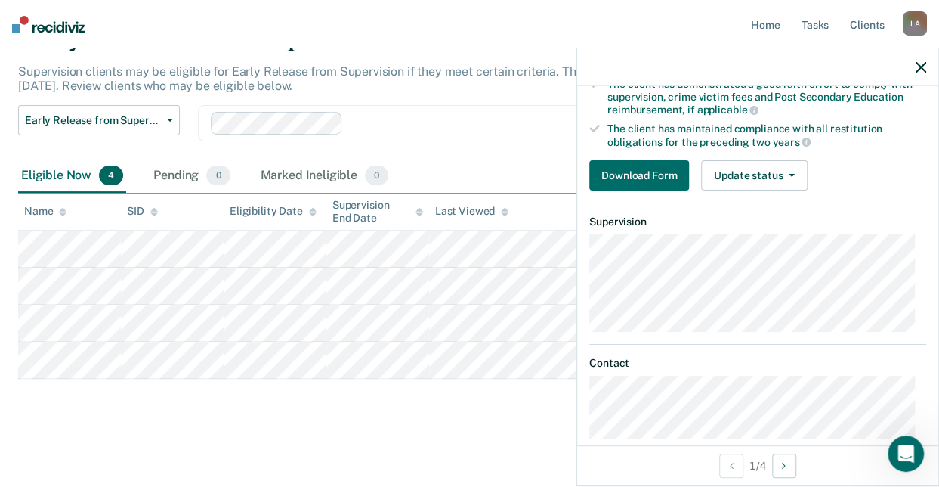
scroll to position [326, 0]
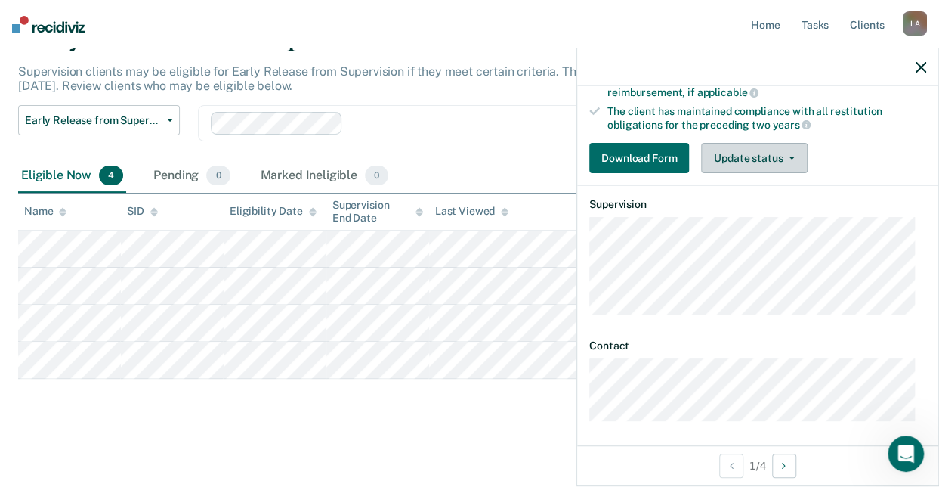
click at [793, 160] on button "Update status" at bounding box center [754, 158] width 107 height 30
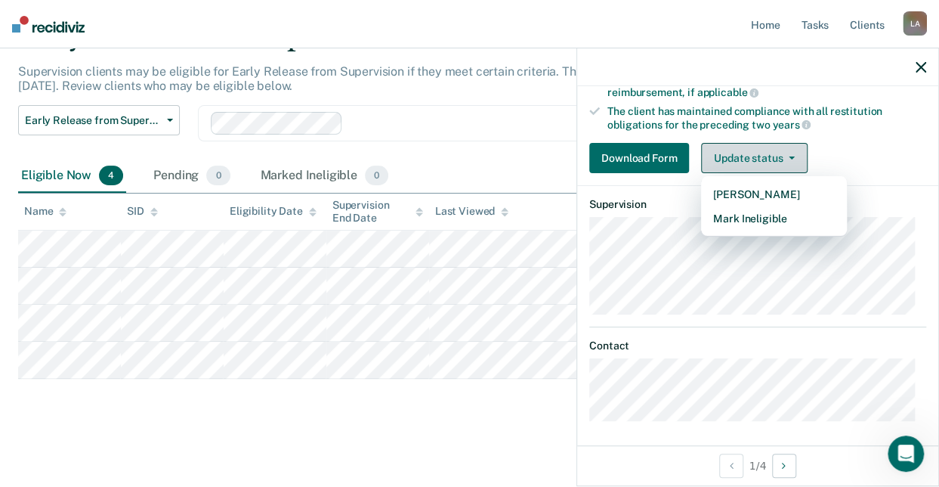
click at [792, 148] on button "Update status" at bounding box center [754, 158] width 107 height 30
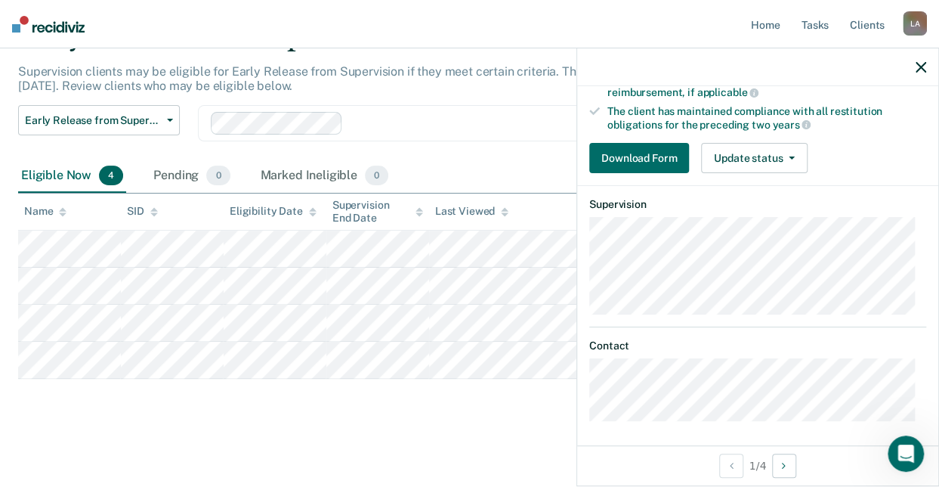
click at [923, 66] on icon "button" at bounding box center [921, 67] width 11 height 11
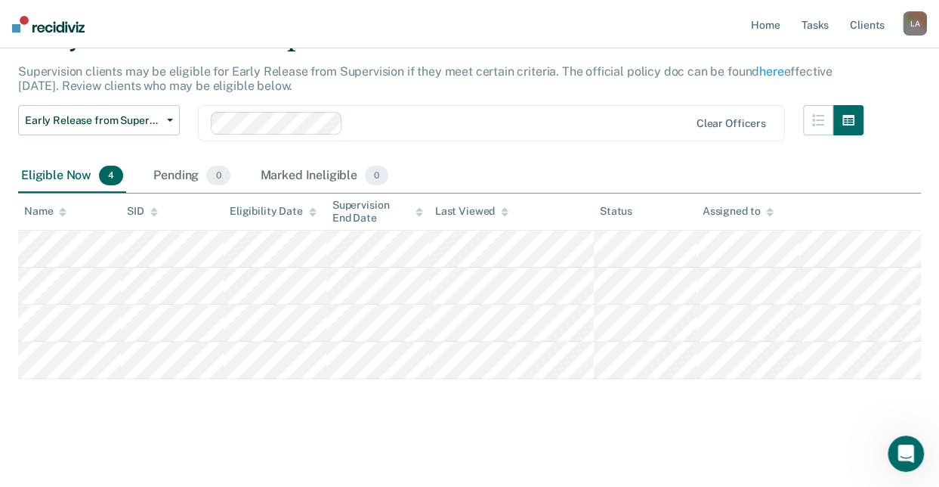
click at [402, 433] on main "Early Release from Supervision Supervision clients may be eligible for Early Re…" at bounding box center [469, 240] width 939 height 486
click at [174, 120] on button "Early Release from Supervision" at bounding box center [99, 120] width 162 height 30
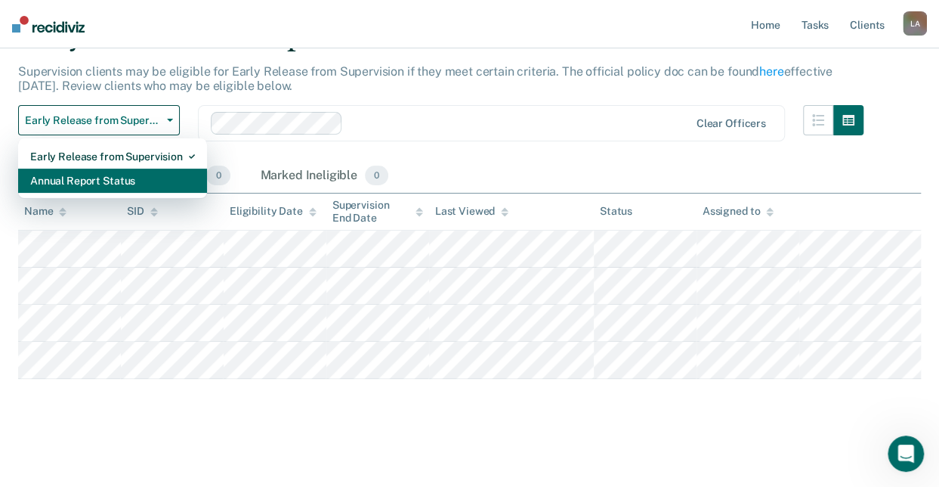
click at [150, 175] on div "Annual Report Status" at bounding box center [112, 181] width 165 height 24
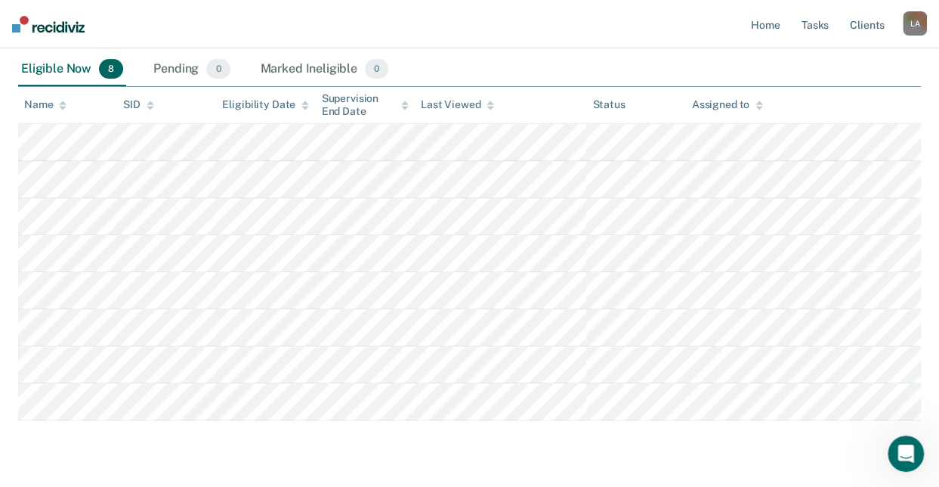
scroll to position [201, 0]
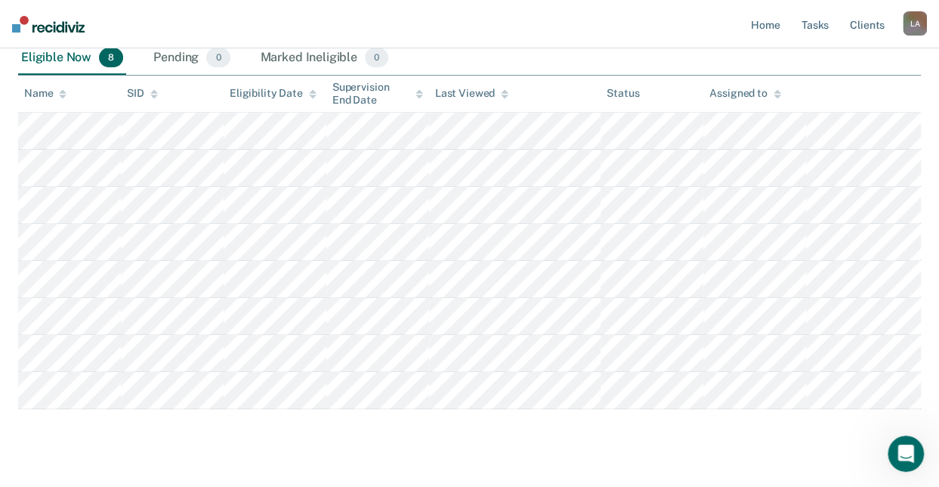
click at [476, 441] on div "Annual Report Status Supervision clients may be eligible for Annual Report Stat…" at bounding box center [469, 177] width 903 height 549
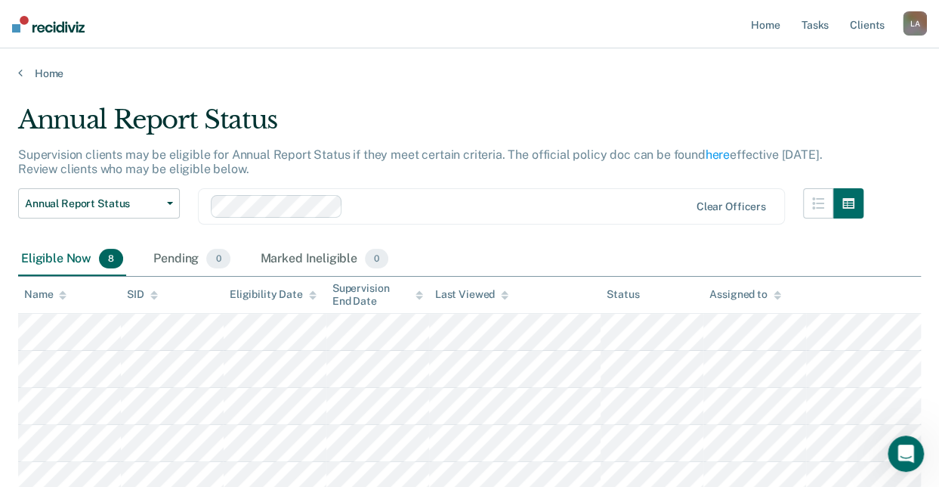
click at [18, 81] on main "Annual Report Status Supervision clients may be eligible for Annual Report Stat…" at bounding box center [469, 397] width 939 height 634
click at [18, 75] on icon at bounding box center [20, 73] width 5 height 12
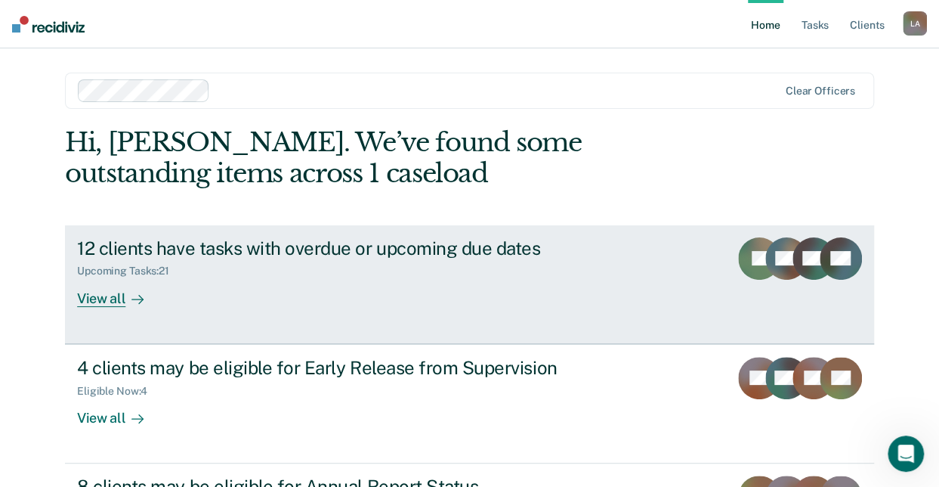
click at [107, 299] on div "View all" at bounding box center [119, 291] width 85 height 29
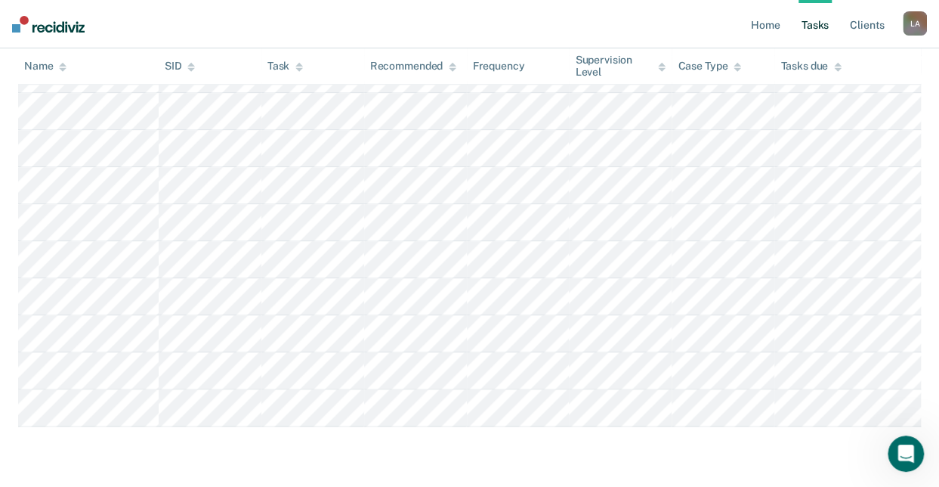
scroll to position [768, 0]
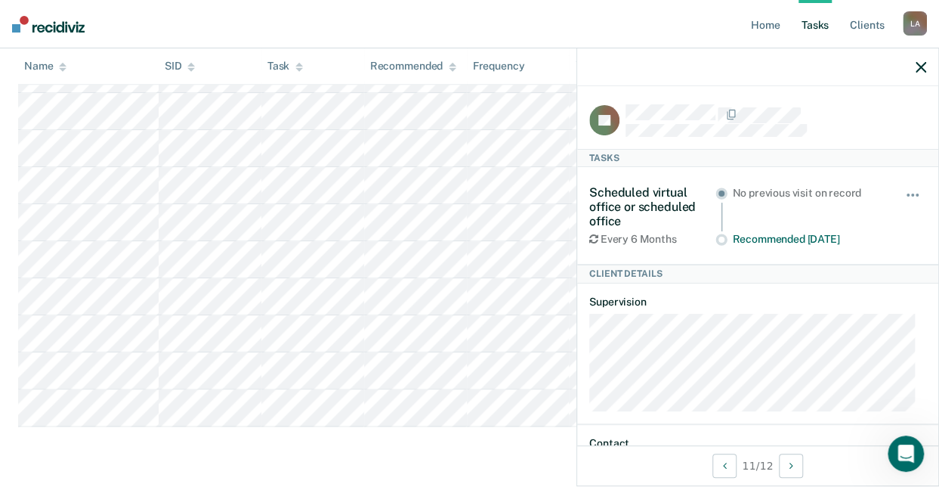
click at [927, 73] on div at bounding box center [757, 67] width 361 height 38
click at [925, 66] on icon "button" at bounding box center [921, 67] width 11 height 11
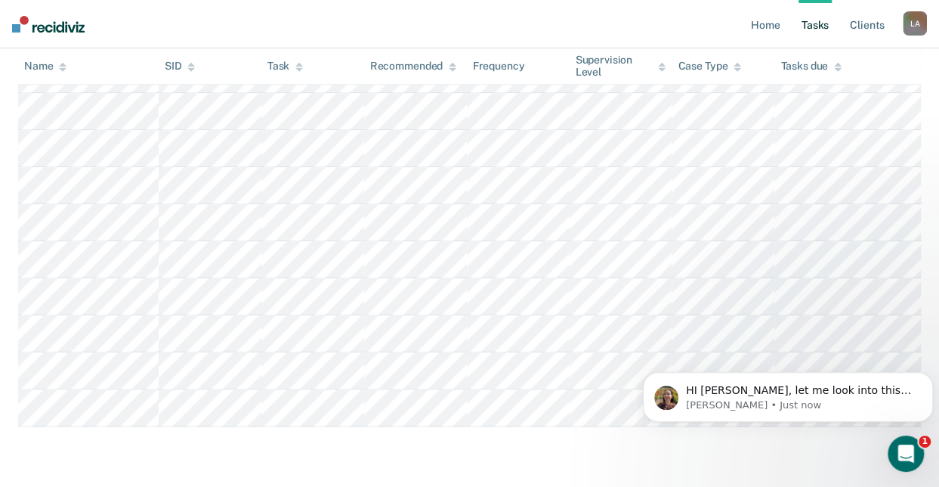
scroll to position [0, 0]
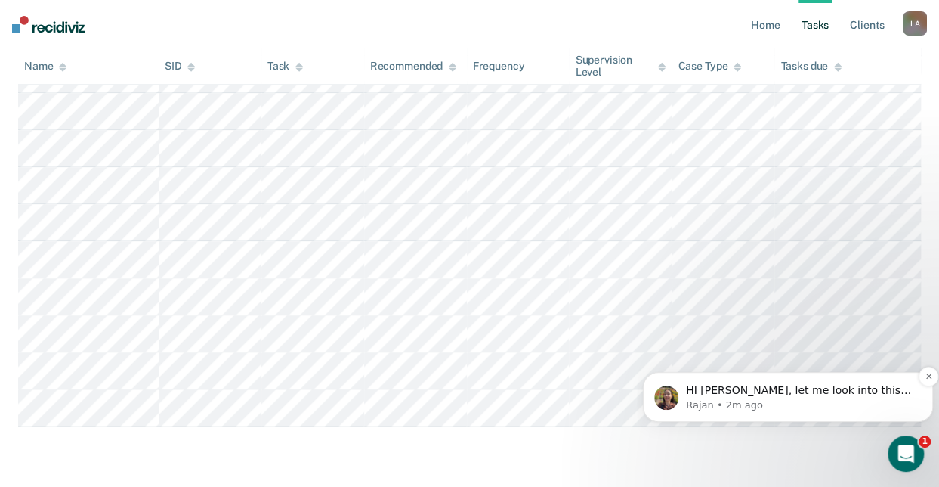
click at [832, 389] on p "HI [PERSON_NAME], let me look into this for you" at bounding box center [800, 390] width 228 height 15
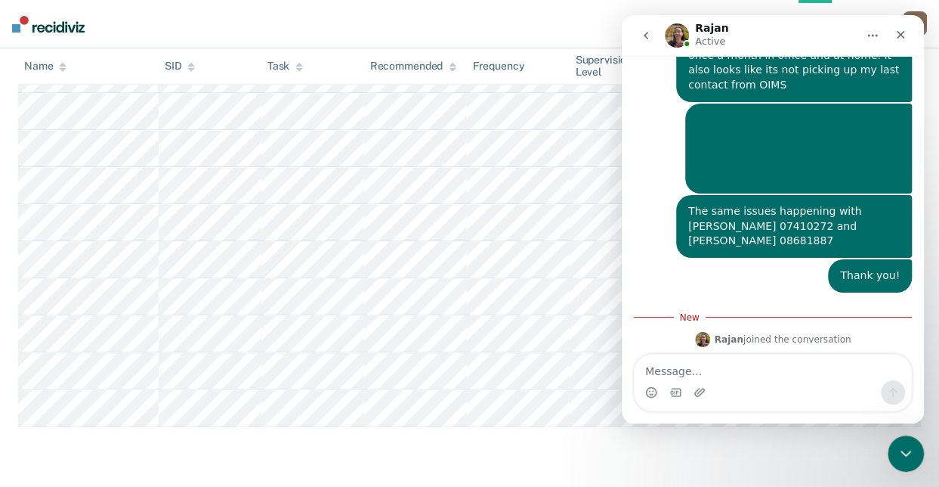
scroll to position [732, 0]
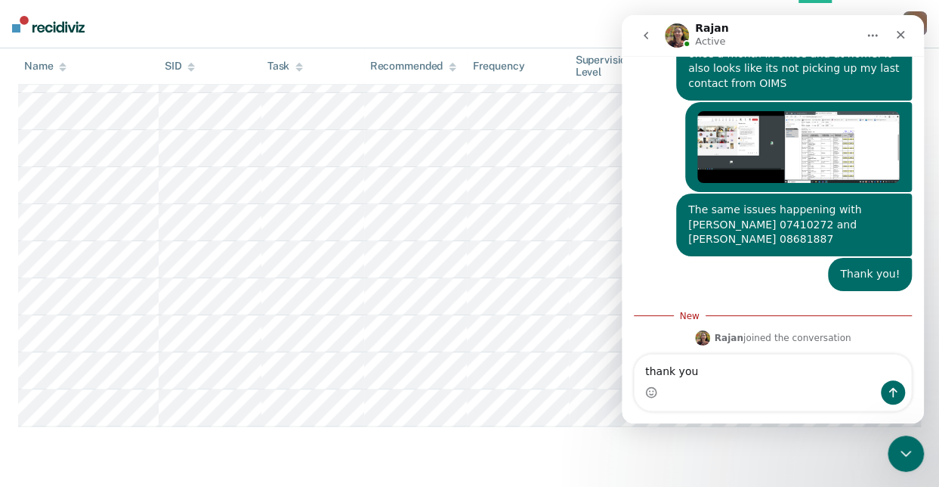
type textarea "thank you!"
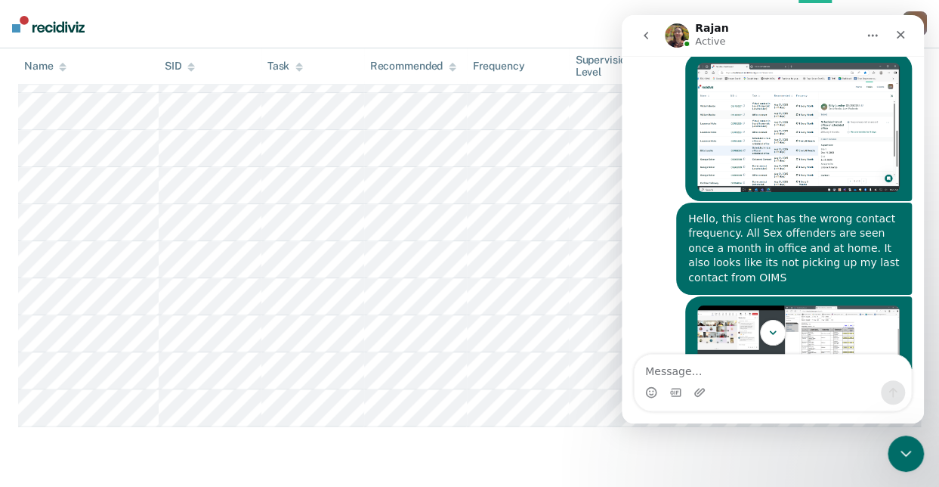
scroll to position [752, 0]
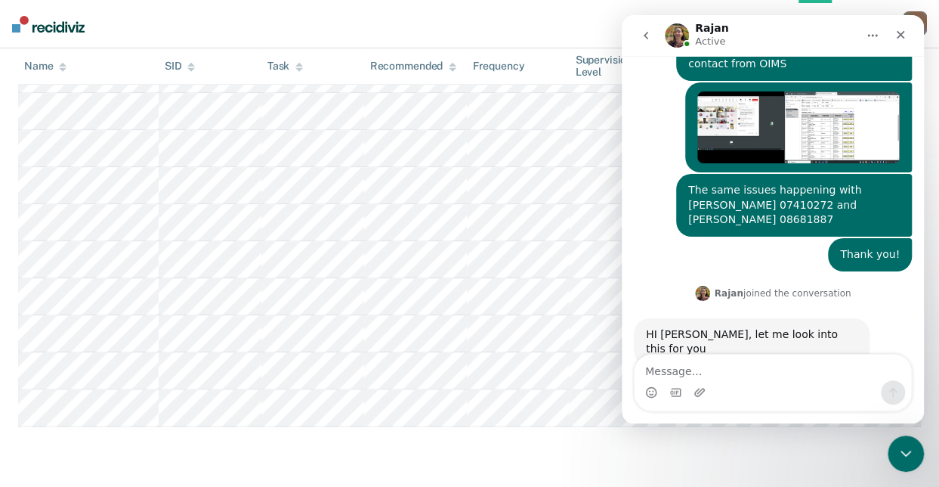
click at [870, 30] on icon "Home" at bounding box center [873, 35] width 12 height 12
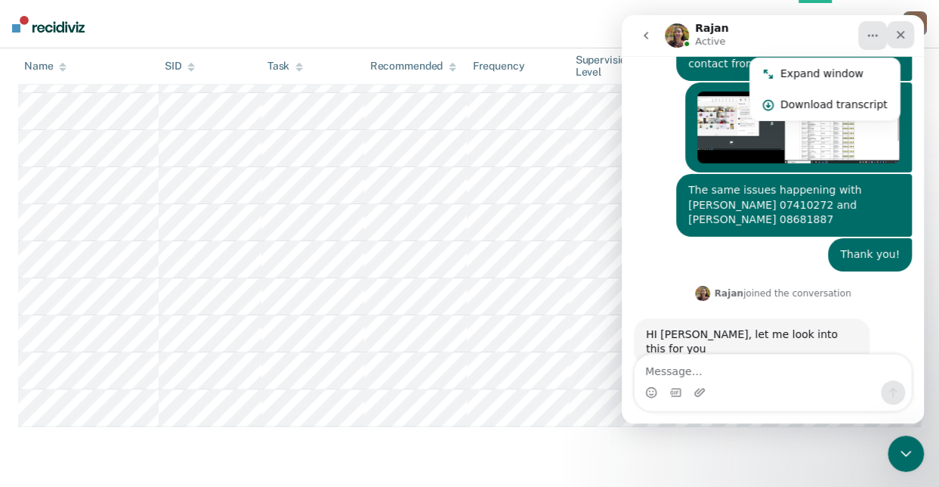
click at [897, 40] on icon "Close" at bounding box center [901, 35] width 12 height 12
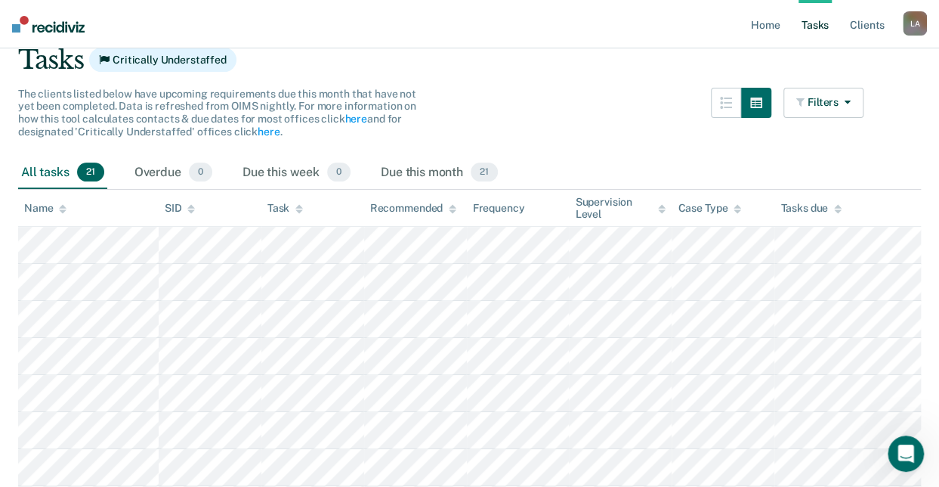
scroll to position [0, 0]
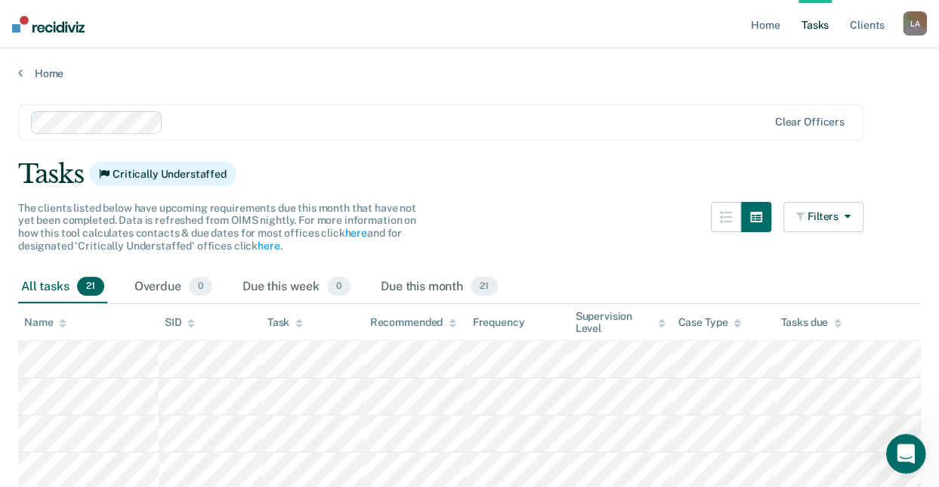
click at [911, 447] on icon "Open Intercom Messenger" at bounding box center [904, 451] width 25 height 25
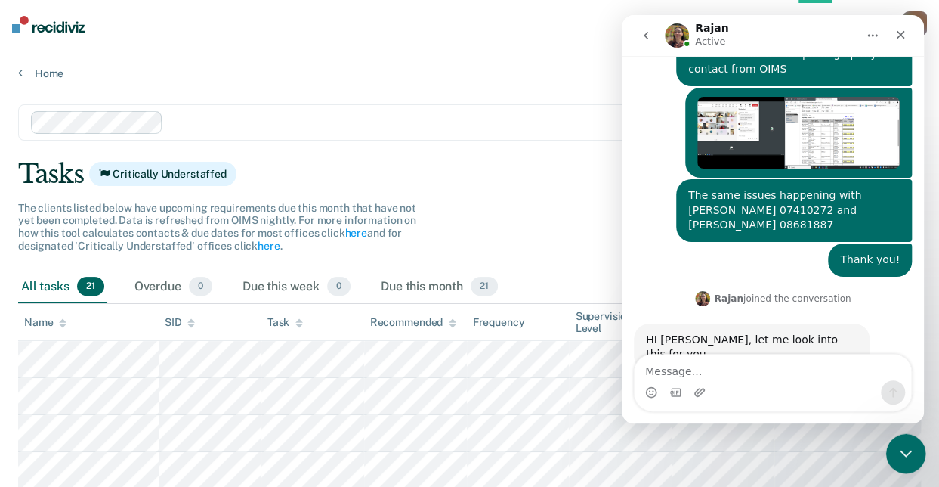
scroll to position [752, 0]
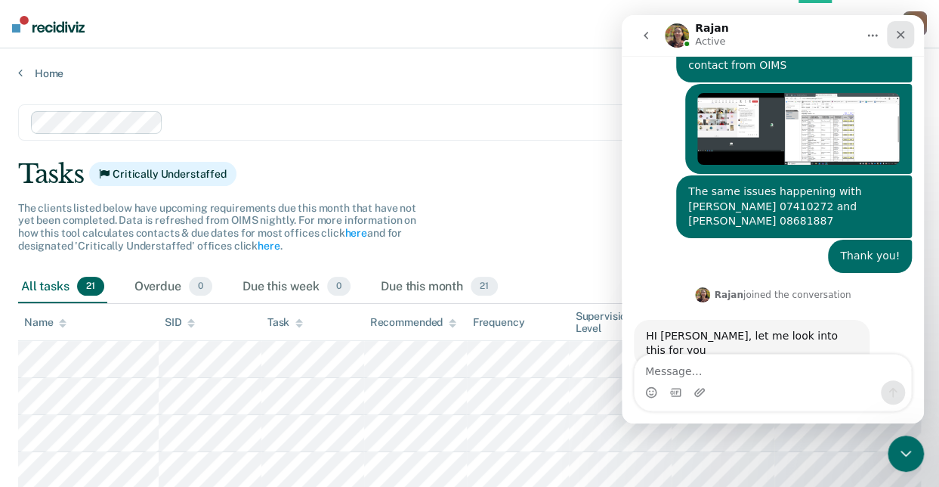
click at [902, 36] on icon "Close" at bounding box center [901, 35] width 8 height 8
